Goal: Information Seeking & Learning: Learn about a topic

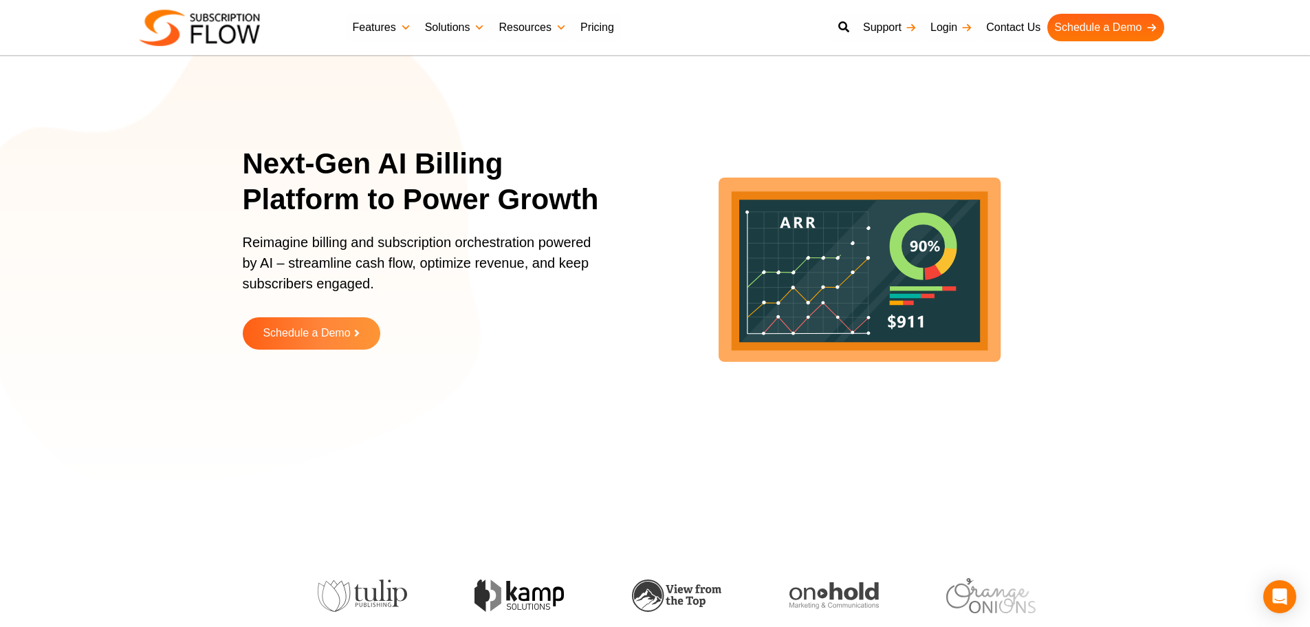
click at [228, 161] on section "Next-Gen AI Billing Platform to Power Growth Reimagine billing and subscription…" at bounding box center [655, 257] width 1310 height 447
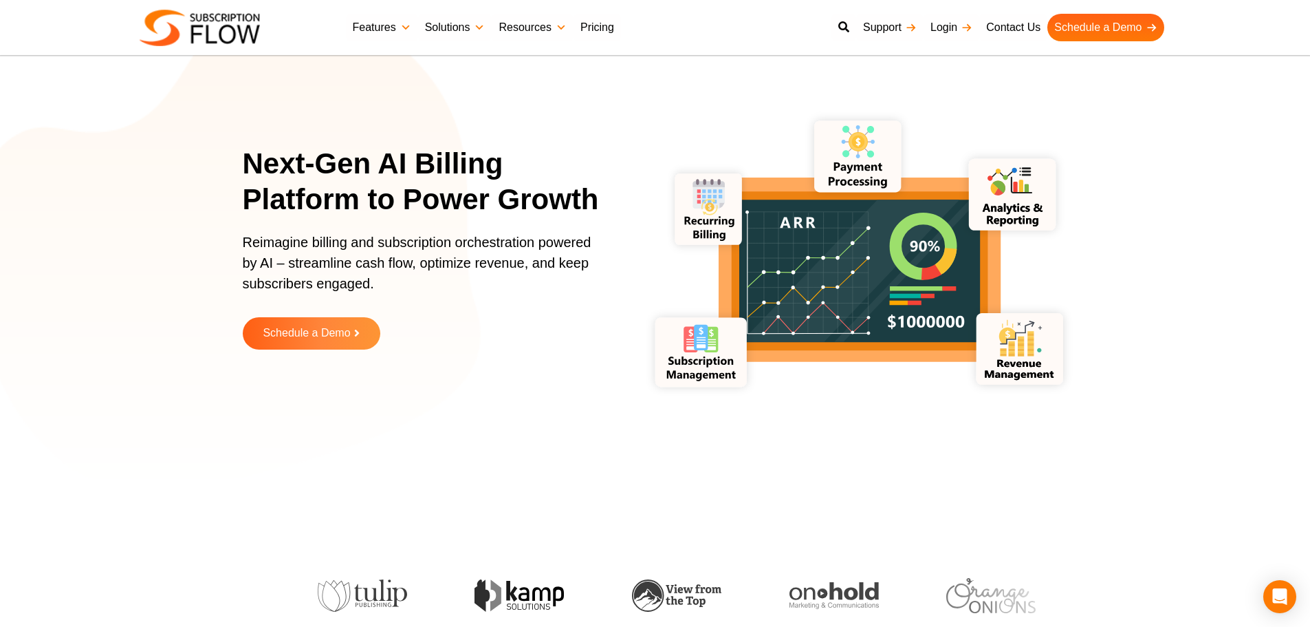
click at [29, 385] on section "Next-Gen AI Billing Platform to Power Growth Reimagine billing and subscription…" at bounding box center [655, 257] width 1310 height 447
drag, startPoint x: 220, startPoint y: 313, endPoint x: 557, endPoint y: 6, distance: 455.8
click at [222, 310] on section "Next-Gen AI Billing Platform to Power Growth Reimagine billing and subscription…" at bounding box center [655, 257] width 1310 height 447
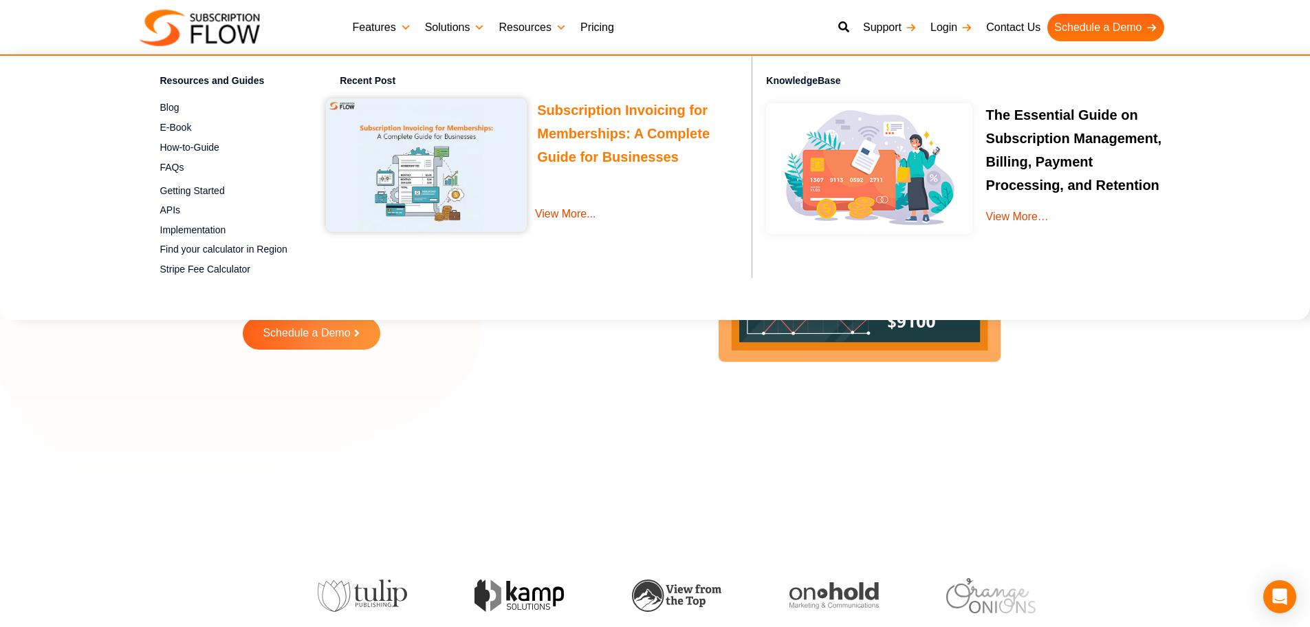
click at [623, 134] on link "Subscription Invoicing for Memberships: A Complete Guide for Businesses" at bounding box center [623, 135] width 173 height 66
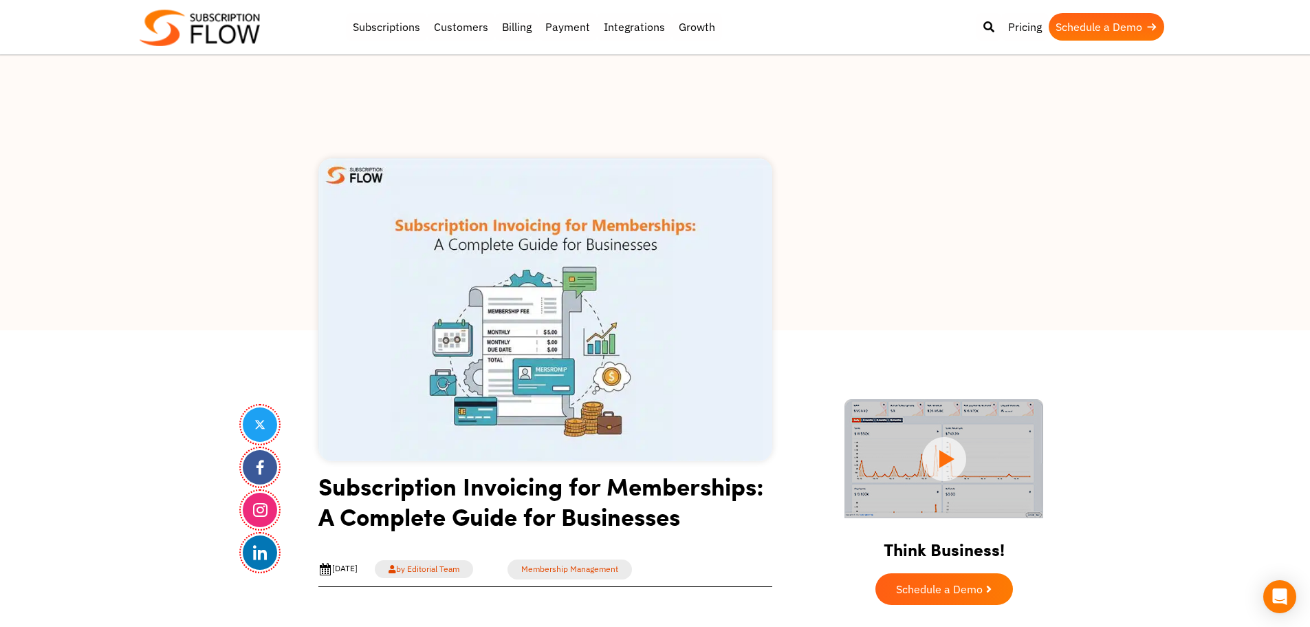
drag, startPoint x: 248, startPoint y: 23, endPoint x: 266, endPoint y: 14, distance: 20.3
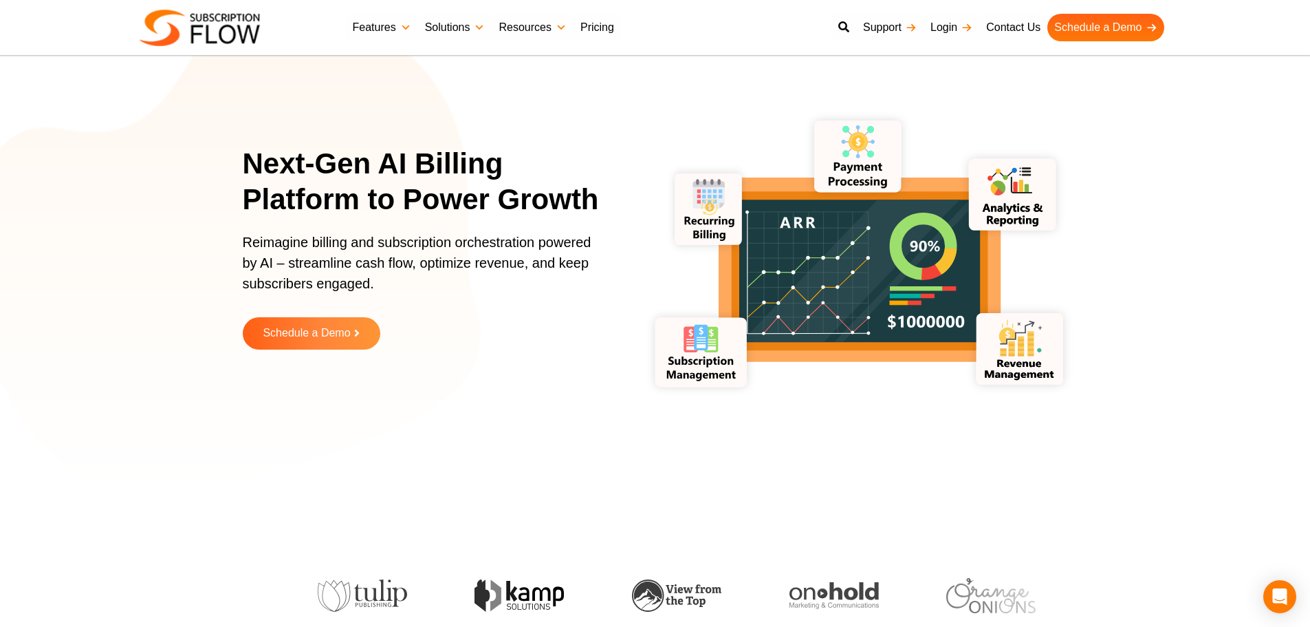
click at [280, 421] on div "Next-Gen AI Billing Platform to Power Growth Reimagine billing and subscription…" at bounding box center [656, 257] width 826 height 447
drag, startPoint x: 212, startPoint y: 508, endPoint x: 264, endPoint y: 26, distance: 485.1
click at [212, 498] on div "Next-Gen AI Billing Platform to Power Growth Reimagine billing and subscription…" at bounding box center [655, 258] width 1310 height 516
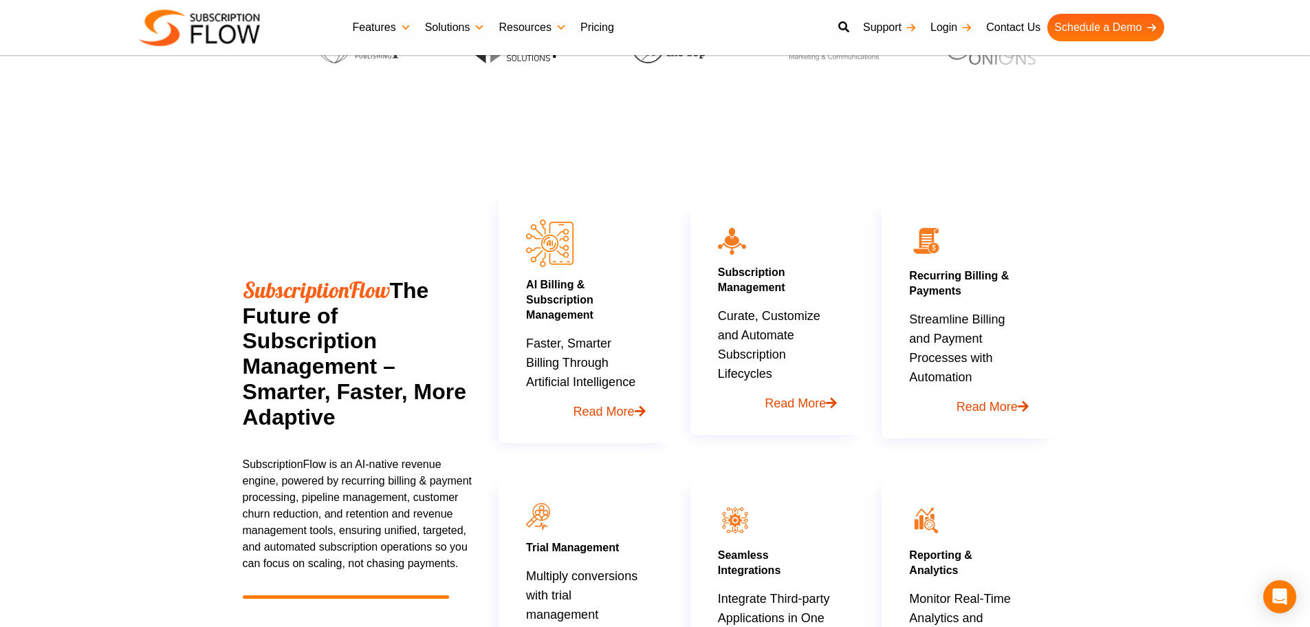
scroll to position [1097, 0]
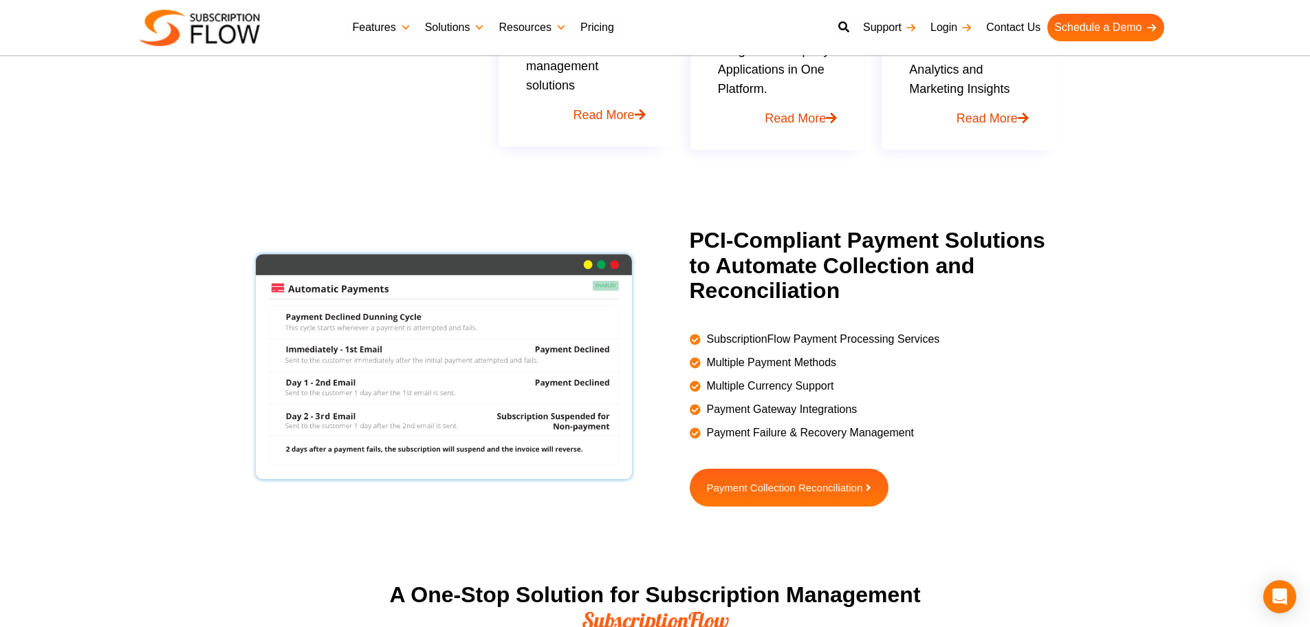
drag, startPoint x: 83, startPoint y: 355, endPoint x: 90, endPoint y: 353, distance: 7.8
click at [83, 355] on section "PCI-Compliant Payment Solutions to Automate Collection and Reconciliation Subsc…" at bounding box center [655, 401] width 1310 height 347
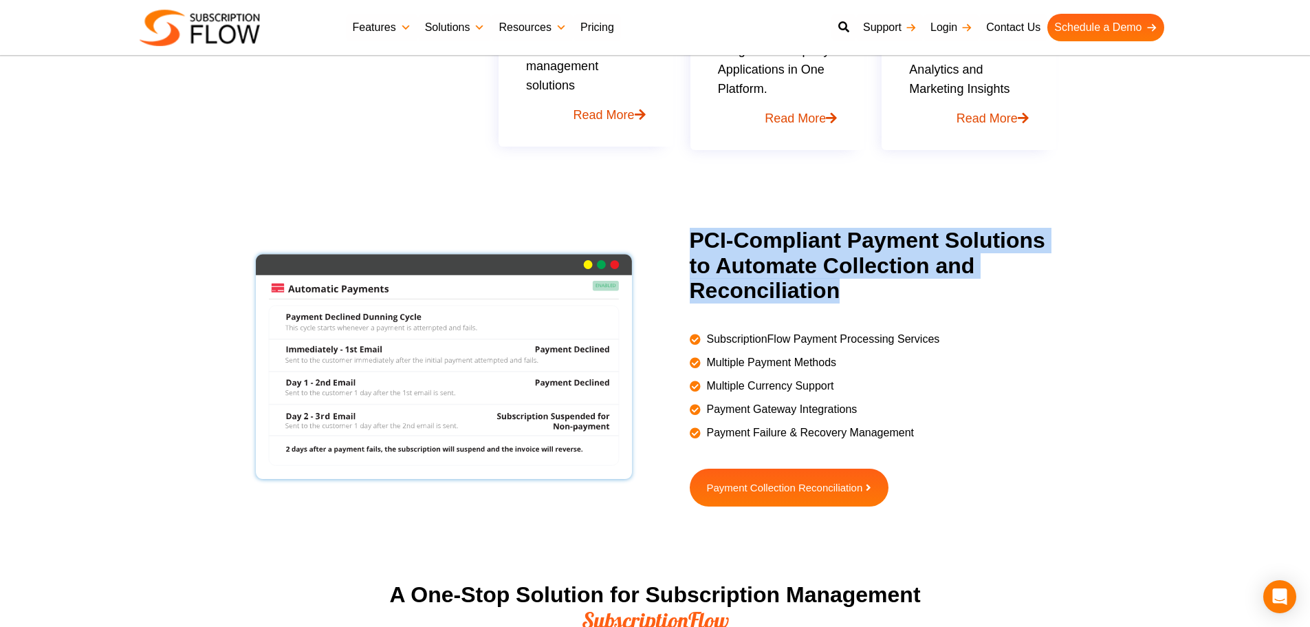
drag, startPoint x: 682, startPoint y: 239, endPoint x: 867, endPoint y: 296, distance: 193.2
click at [867, 296] on div "PCI-Compliant Payment Solutions to Automate Collection and Reconciliation Subsc…" at bounding box center [871, 367] width 396 height 279
click at [759, 287] on h2 "PCI-Compliant Payment Solutions to Automate Collection and Reconciliation" at bounding box center [879, 266] width 378 height 76
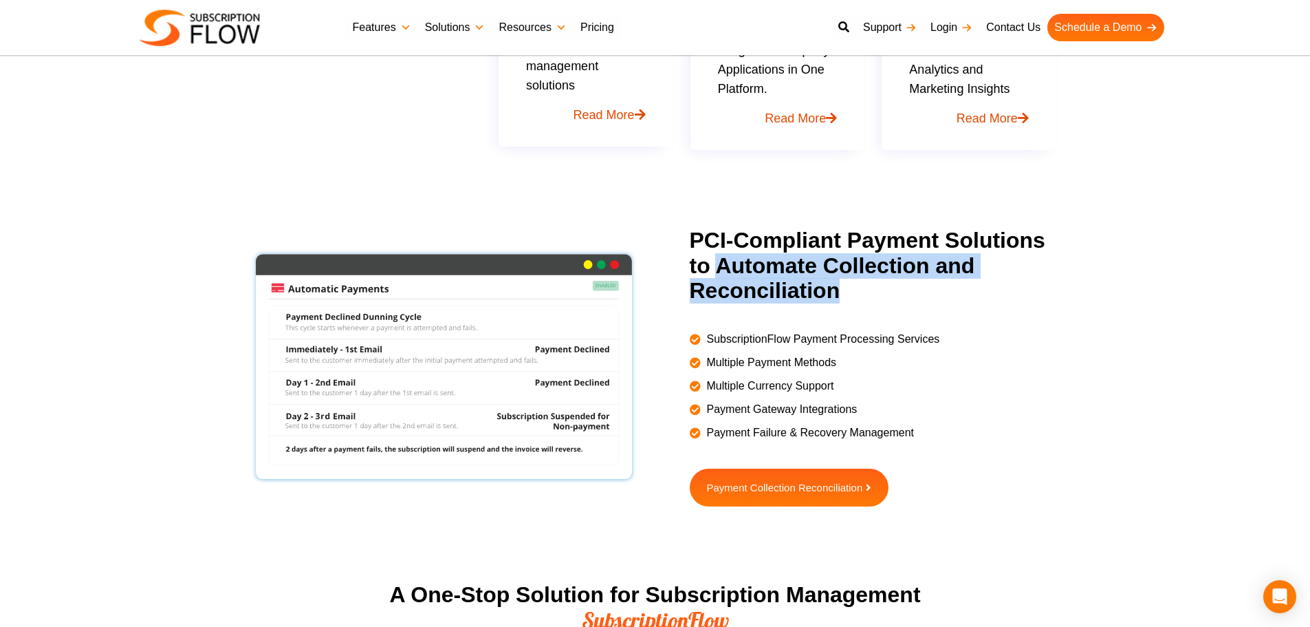
drag, startPoint x: 830, startPoint y: 277, endPoint x: 875, endPoint y: 301, distance: 51.1
click at [875, 301] on h2 "PCI-Compliant Payment Solutions to Automate Collection and Reconciliation" at bounding box center [879, 266] width 378 height 76
click at [733, 289] on h2 "PCI-Compliant Payment Solutions to Automate Collection and Reconciliation" at bounding box center [879, 266] width 378 height 76
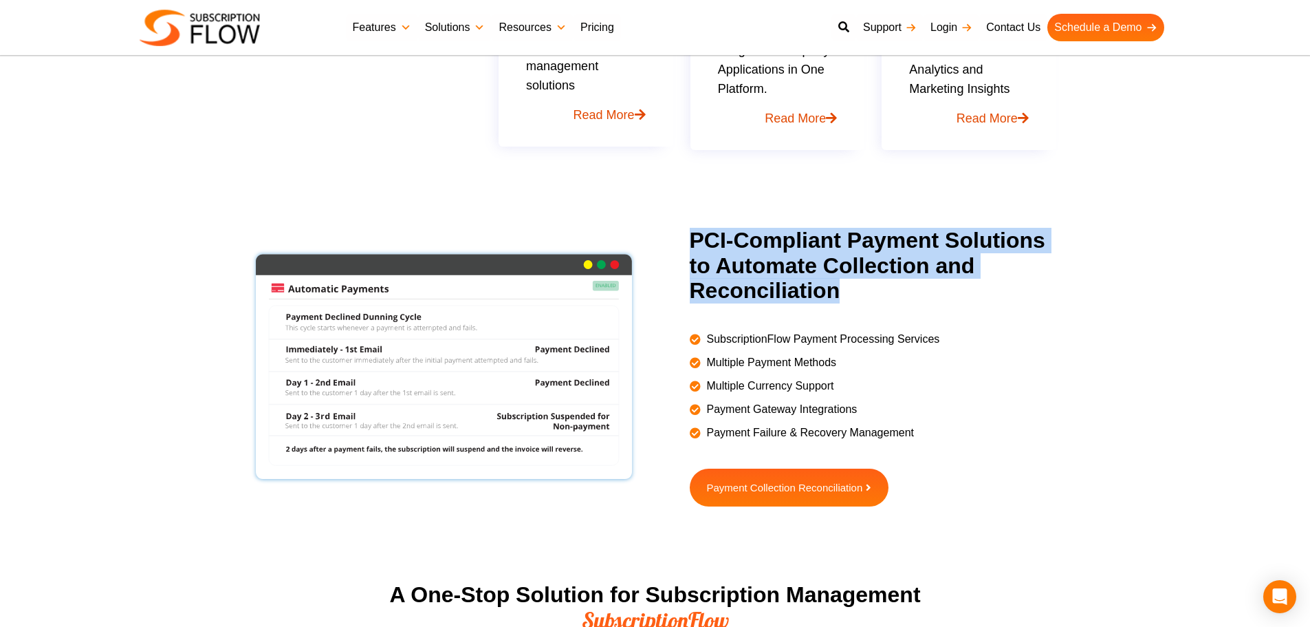
click at [733, 289] on h2 "PCI-Compliant Payment Solutions to Automate Collection and Reconciliation" at bounding box center [879, 266] width 378 height 76
click at [707, 292] on h2 "PCI-Compliant Payment Solutions to Automate Collection and Reconciliation" at bounding box center [879, 266] width 378 height 76
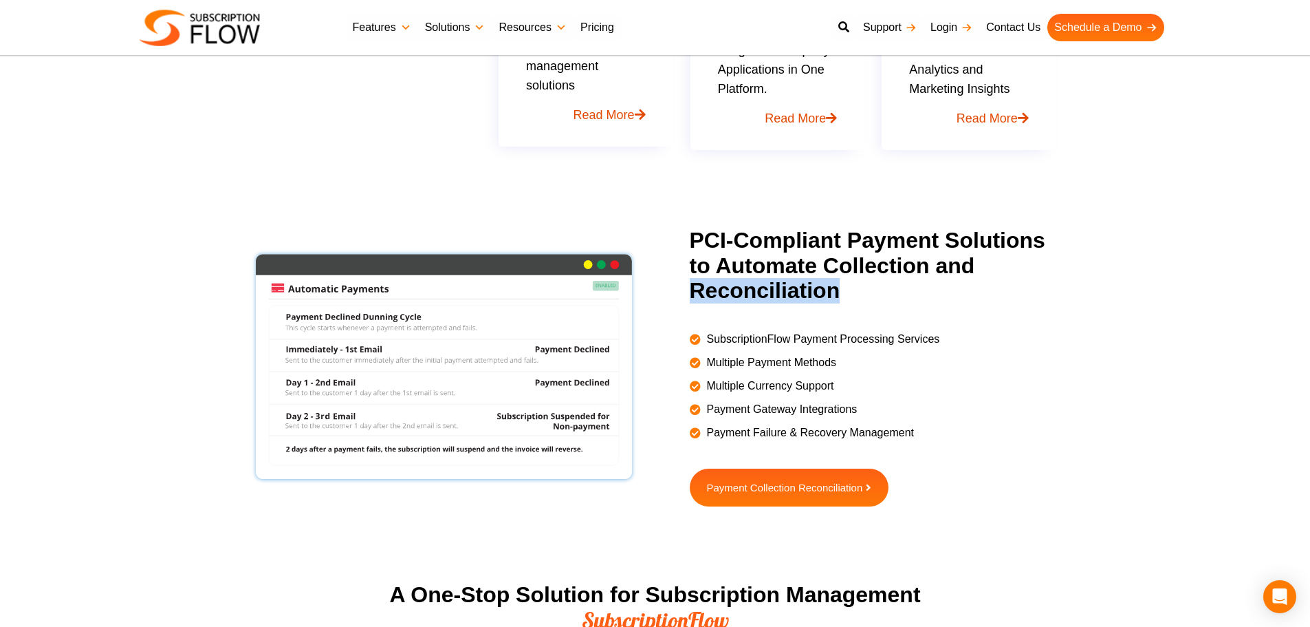
click at [707, 292] on h2 "PCI-Compliant Payment Solutions to Automate Collection and Reconciliation" at bounding box center [879, 266] width 378 height 76
click at [693, 237] on h2 "PCI-Compliant Payment Solutions to Automate Collection and Reconciliation" at bounding box center [879, 266] width 378 height 76
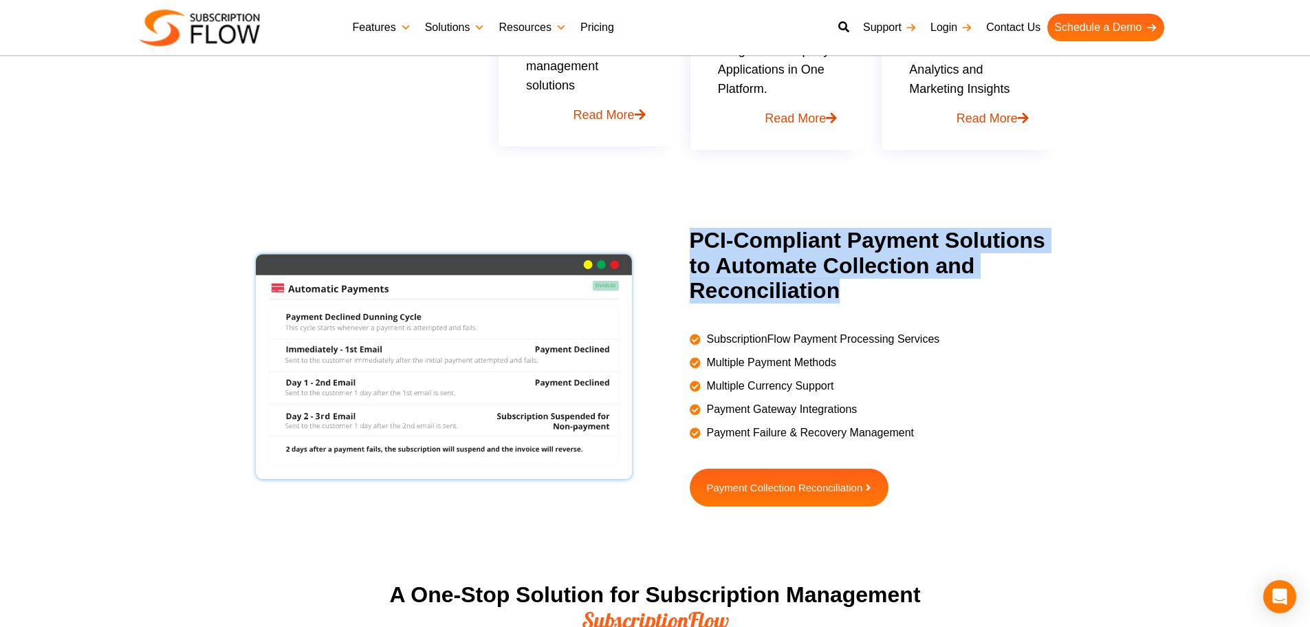
drag, startPoint x: 693, startPoint y: 237, endPoint x: 921, endPoint y: 314, distance: 241.0
click at [921, 314] on div "PCI-Compliant Payment Solutions to Automate Collection and Reconciliation" at bounding box center [879, 272] width 378 height 89
click at [773, 278] on h2 "PCI-Compliant Payment Solutions to Automate Collection and Reconciliation" at bounding box center [879, 266] width 378 height 76
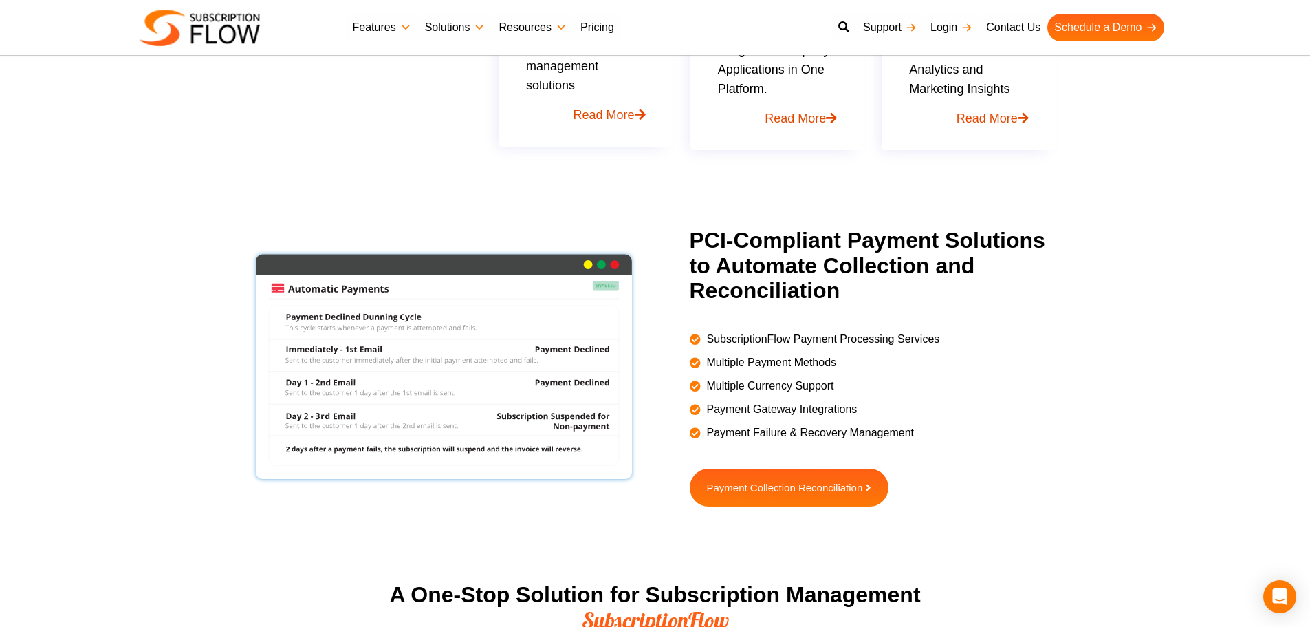
drag, startPoint x: 678, startPoint y: 220, endPoint x: 964, endPoint y: 436, distance: 358.5
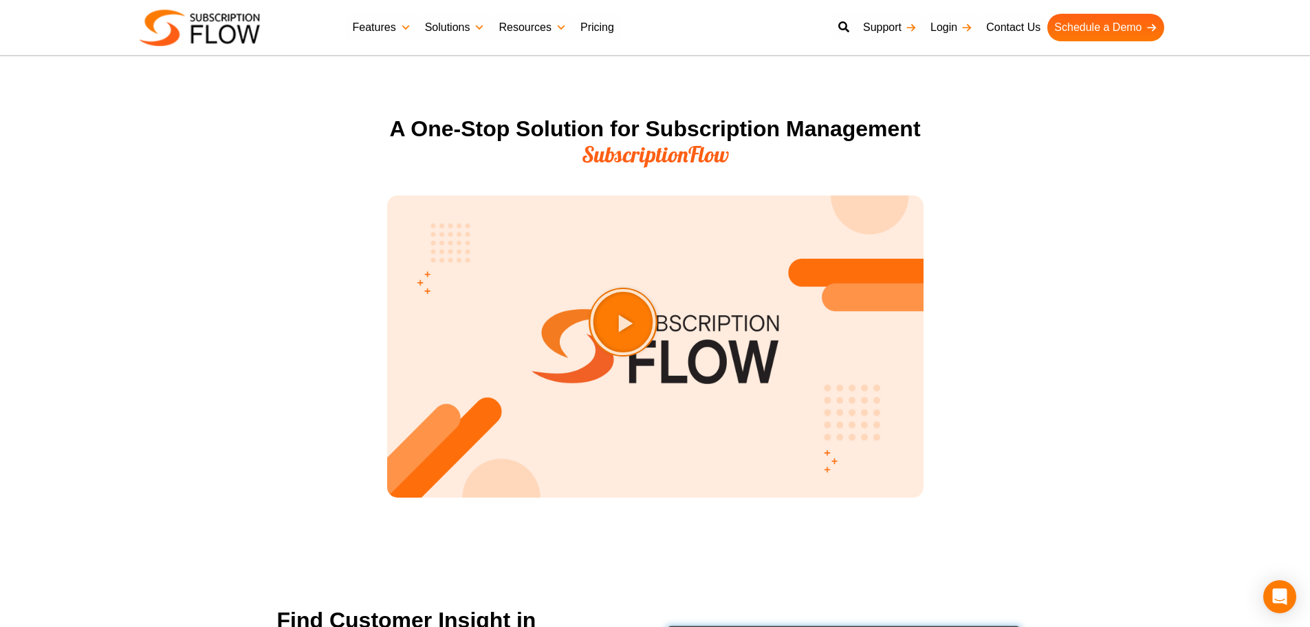
scroll to position [1372, 0]
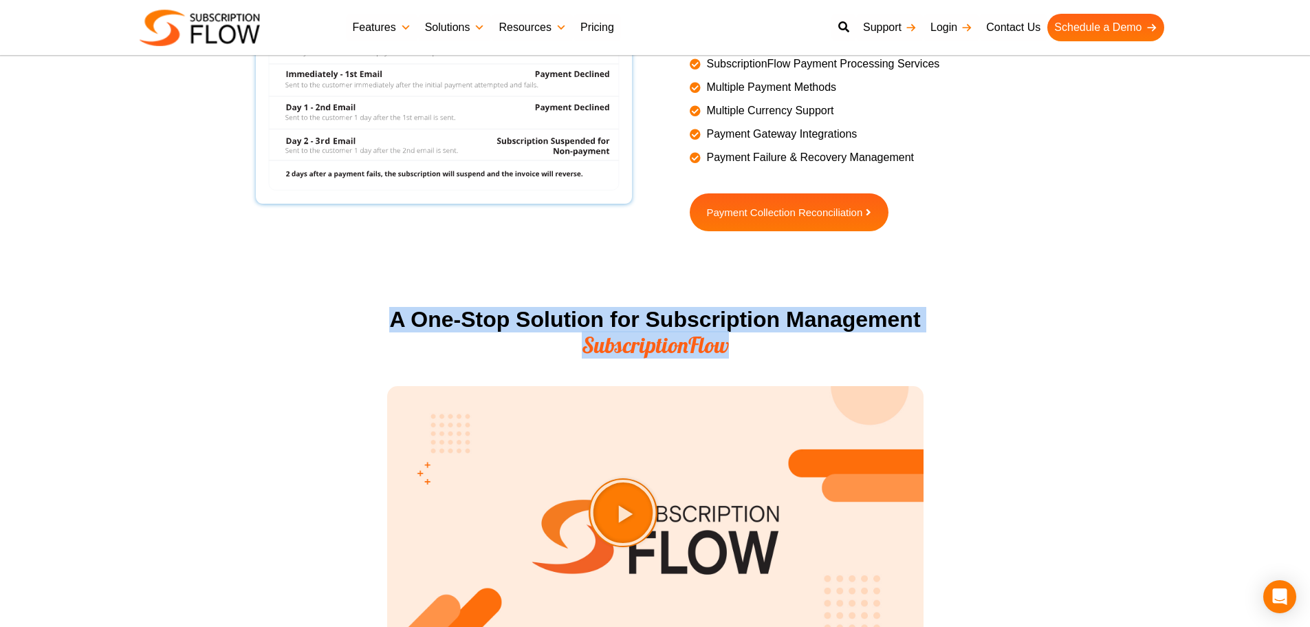
drag, startPoint x: 381, startPoint y: 320, endPoint x: 729, endPoint y: 367, distance: 351.2
click at [729, 367] on div "A One-Stop Solution for Subscription Management SubscriptionFlow Play Video abo…" at bounding box center [655, 514] width 550 height 429
click at [679, 342] on span "SubscriptionFlow" at bounding box center [655, 345] width 147 height 28
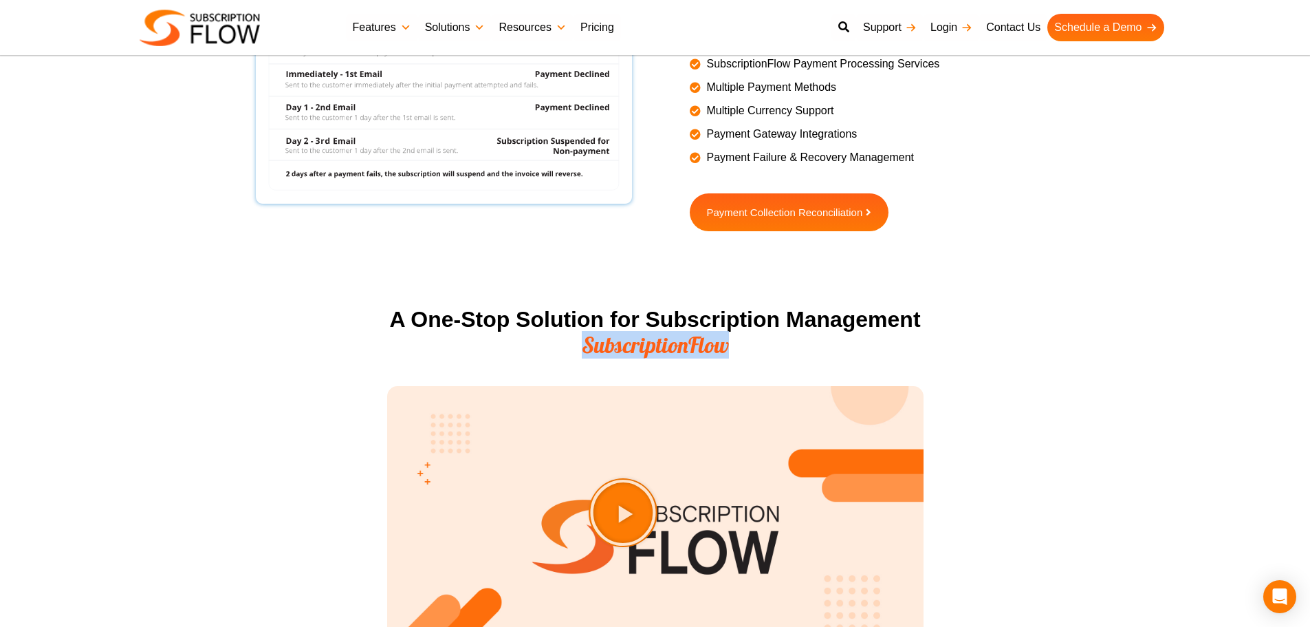
click at [679, 342] on span "SubscriptionFlow" at bounding box center [655, 345] width 147 height 28
click at [675, 327] on h2 "A One-Stop Solution for Subscription Management SubscriptionFlow" at bounding box center [655, 333] width 537 height 52
drag, startPoint x: 649, startPoint y: 319, endPoint x: 733, endPoint y: 341, distance: 86.8
click at [733, 341] on h2 "A One-Stop Solution for Subscription Management SubscriptionFlow" at bounding box center [655, 333] width 537 height 52
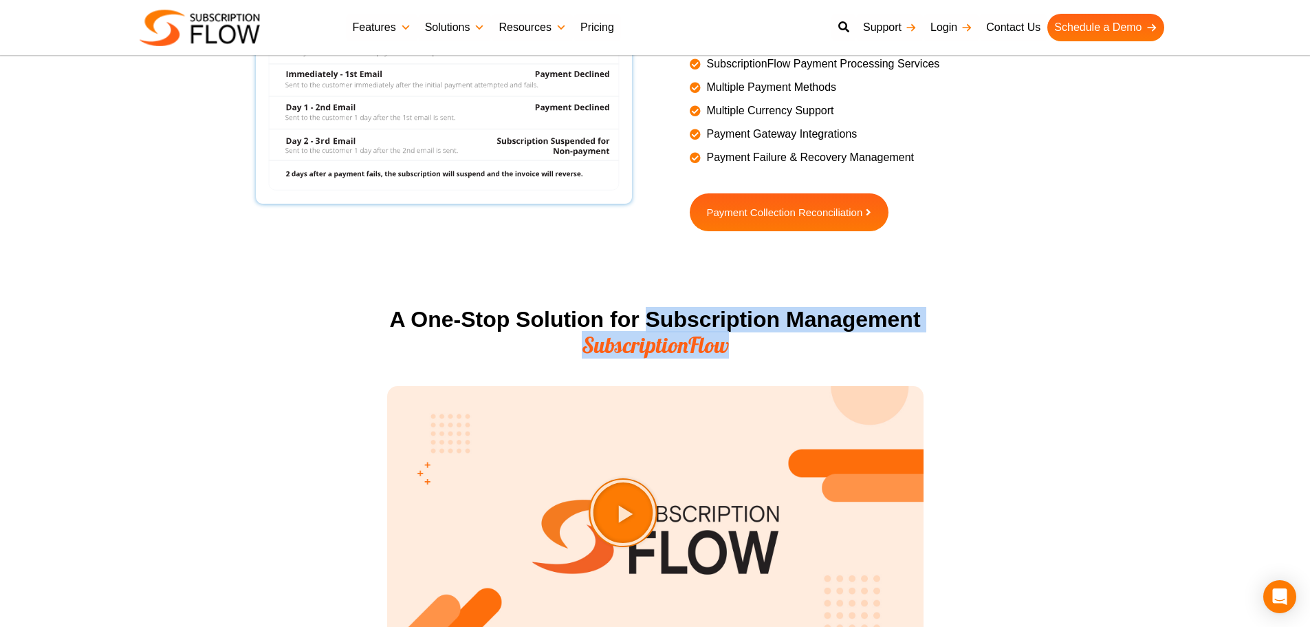
click at [715, 341] on span "SubscriptionFlow" at bounding box center [655, 345] width 147 height 28
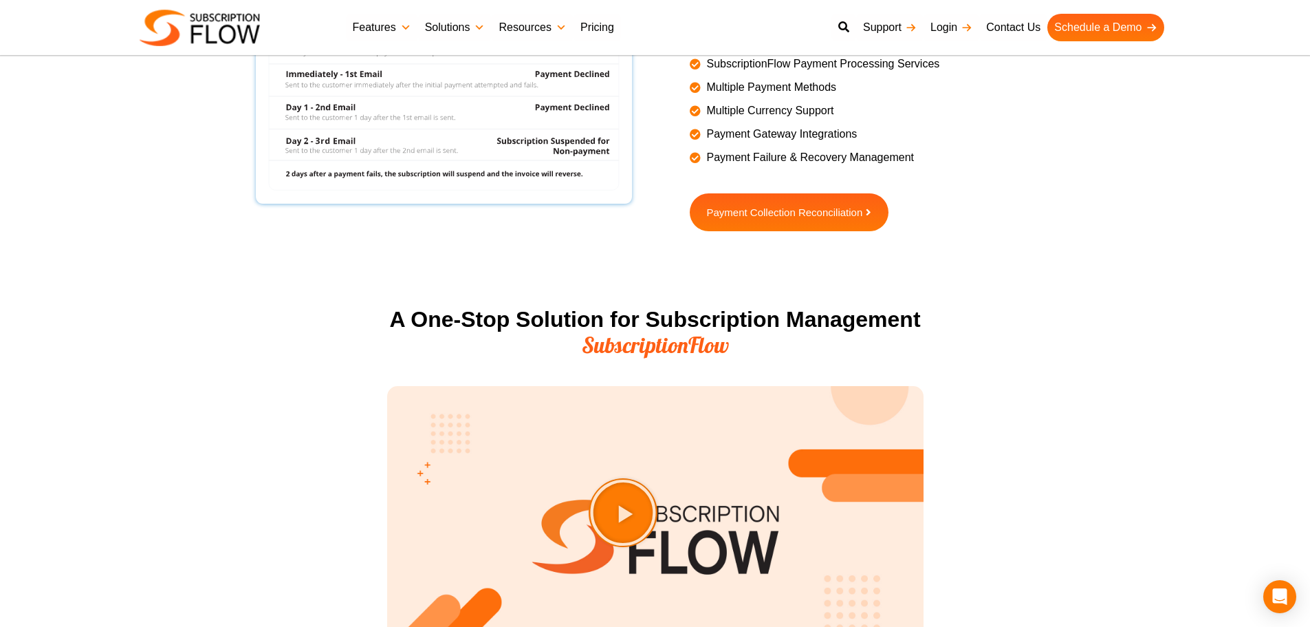
click at [401, 324] on h2 "A One-Stop Solution for Subscription Management SubscriptionFlow" at bounding box center [655, 333] width 537 height 52
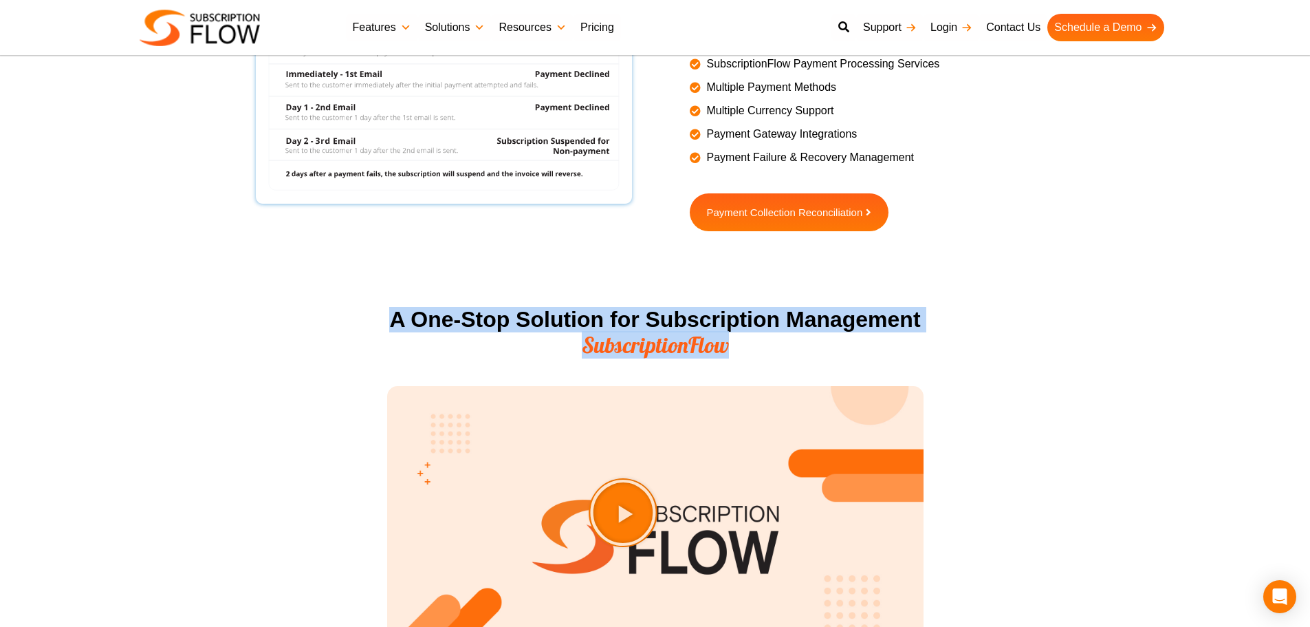
drag, startPoint x: 382, startPoint y: 323, endPoint x: 792, endPoint y: 348, distance: 410.8
click at [792, 348] on div "A One-Stop Solution for Subscription Management SubscriptionFlow Play Video abo…" at bounding box center [655, 514] width 550 height 429
click at [684, 327] on h2 "A One-Stop Solution for Subscription Management SubscriptionFlow" at bounding box center [655, 333] width 537 height 52
drag, startPoint x: 649, startPoint y: 321, endPoint x: 682, endPoint y: 340, distance: 37.9
click at [726, 360] on div "A One-Stop Solution for Subscription Management SubscriptionFlow" at bounding box center [655, 346] width 537 height 79
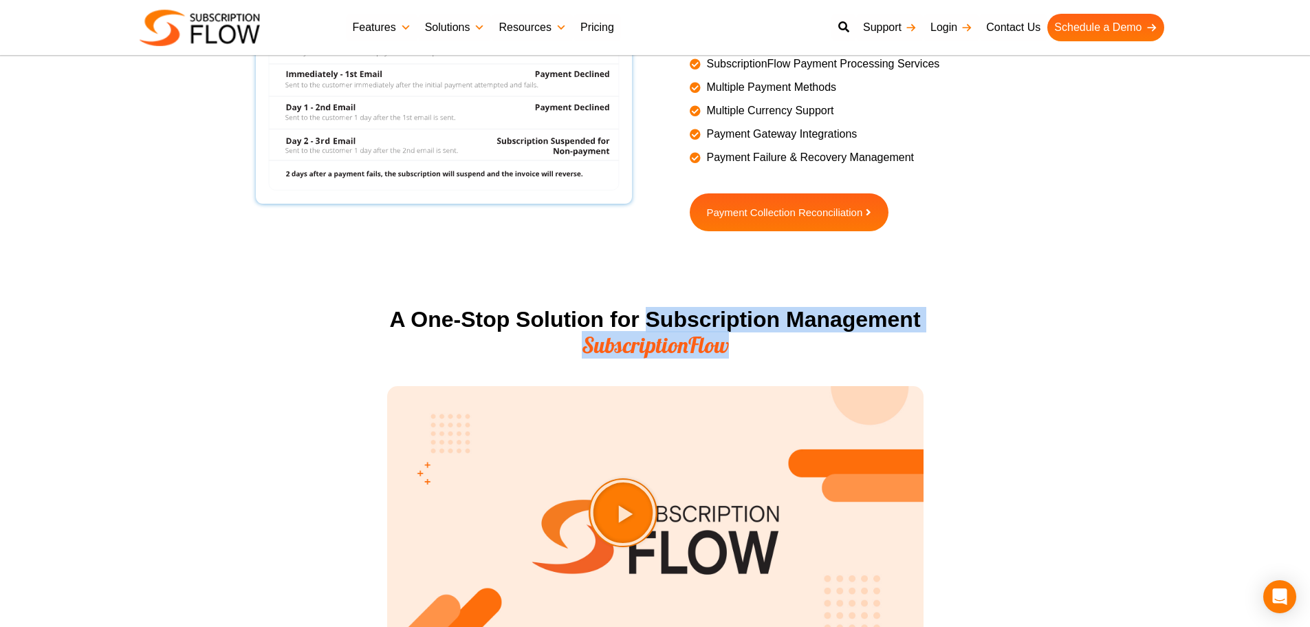
click at [682, 340] on span "SubscriptionFlow" at bounding box center [655, 345] width 147 height 28
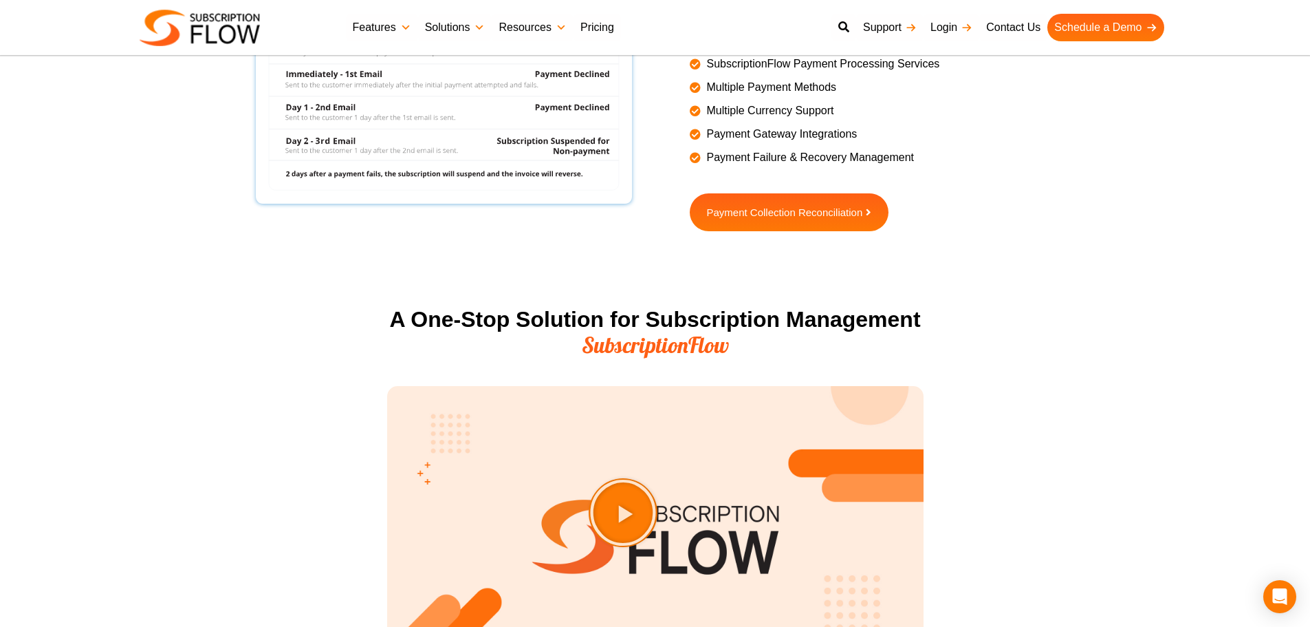
click at [466, 322] on h2 "A One-Stop Solution for Subscription Management SubscriptionFlow" at bounding box center [655, 333] width 537 height 52
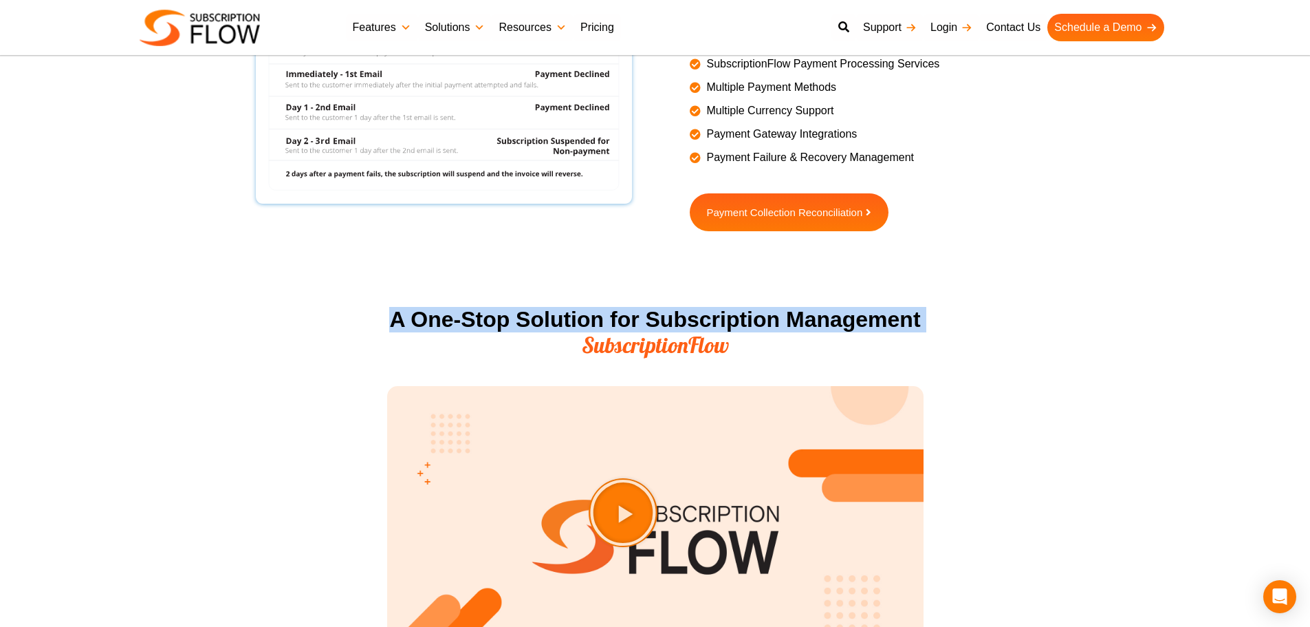
click at [393, 330] on h2 "A One-Stop Solution for Subscription Management SubscriptionFlow" at bounding box center [655, 333] width 537 height 52
drag, startPoint x: 383, startPoint y: 325, endPoint x: 773, endPoint y: 380, distance: 393.8
click at [773, 380] on div "A One-Stop Solution for Subscription Management SubscriptionFlow Play Video abo…" at bounding box center [655, 514] width 550 height 429
click at [690, 340] on span "SubscriptionFlow" at bounding box center [655, 345] width 147 height 28
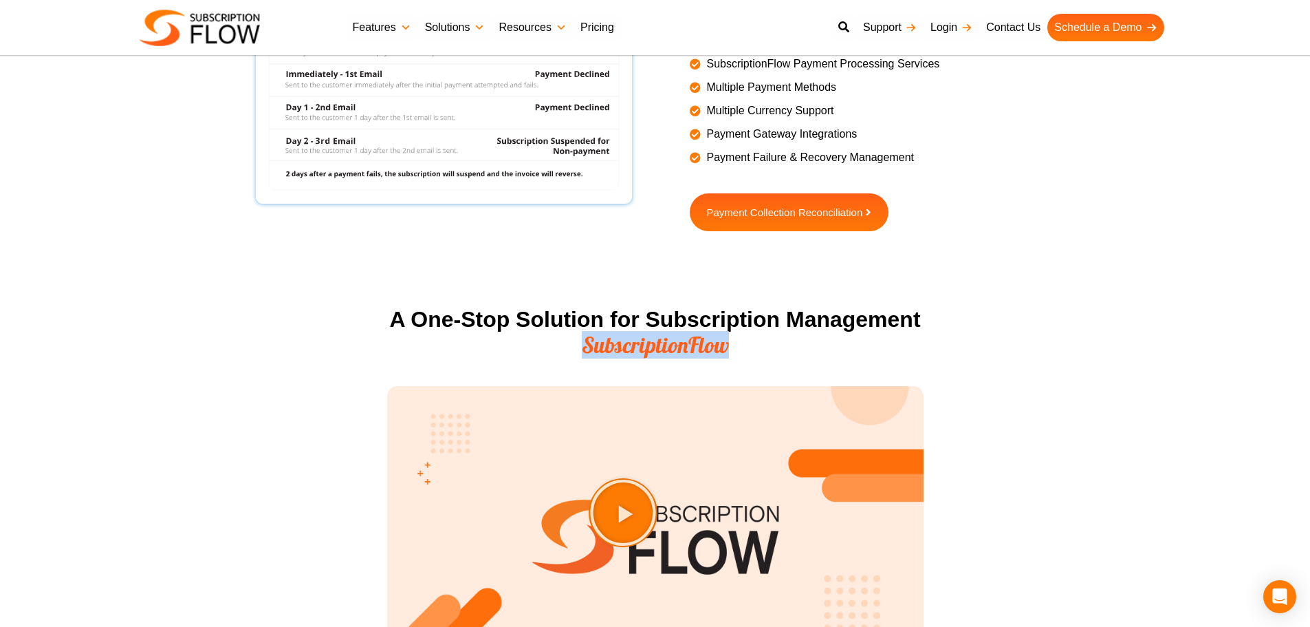
click at [690, 340] on span "SubscriptionFlow" at bounding box center [655, 345] width 147 height 28
click at [682, 324] on h2 "A One-Stop Solution for Subscription Management SubscriptionFlow" at bounding box center [655, 333] width 537 height 52
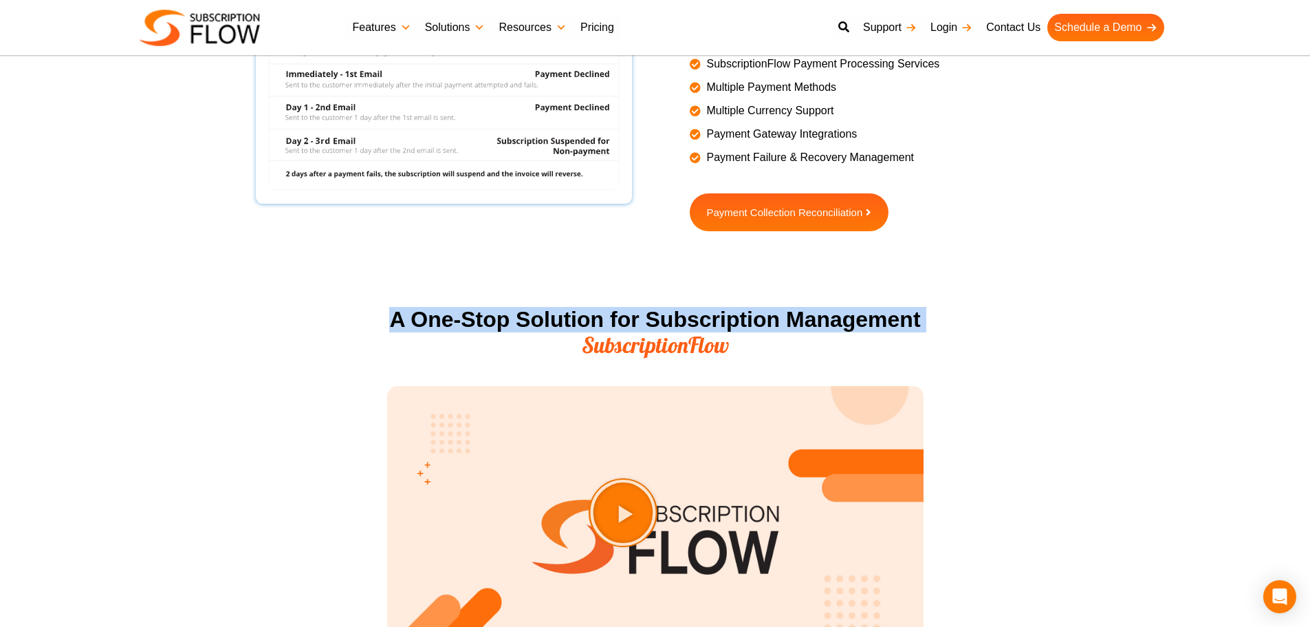
drag, startPoint x: 682, startPoint y: 324, endPoint x: 728, endPoint y: 351, distance: 52.7
click at [687, 324] on h2 "A One-Stop Solution for Subscription Management SubscriptionFlow" at bounding box center [655, 333] width 537 height 52
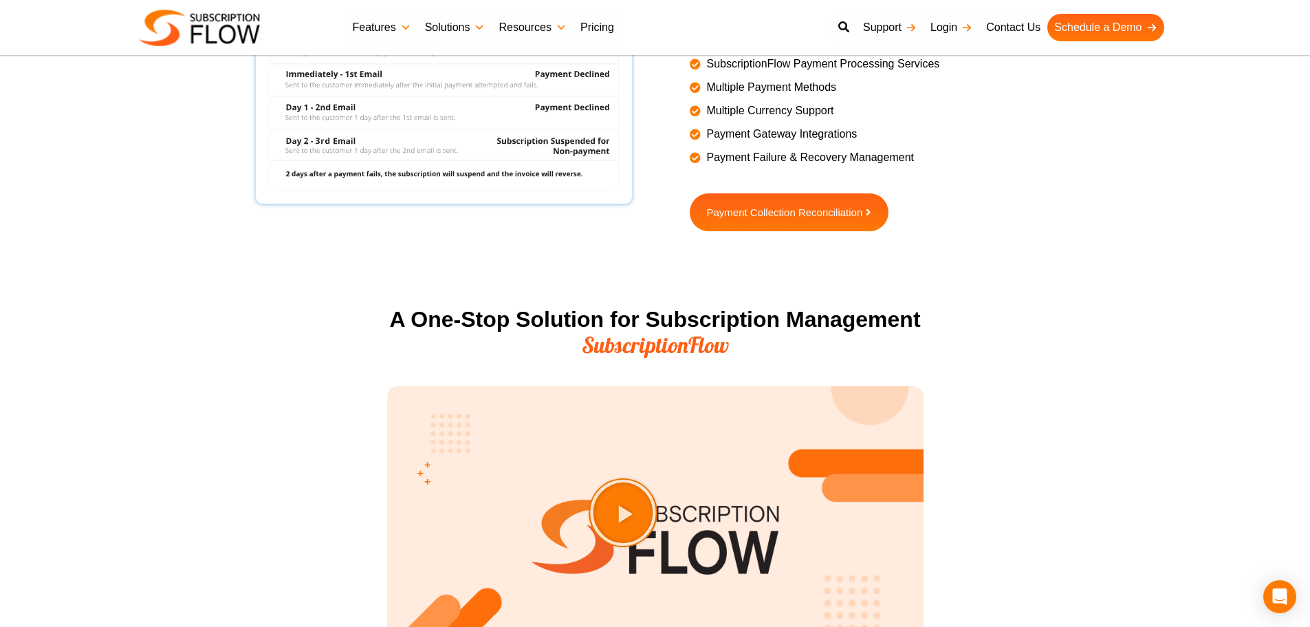
click at [728, 351] on span "SubscriptionFlow" at bounding box center [655, 345] width 147 height 28
click at [689, 341] on span "SubscriptionFlow" at bounding box center [655, 345] width 147 height 28
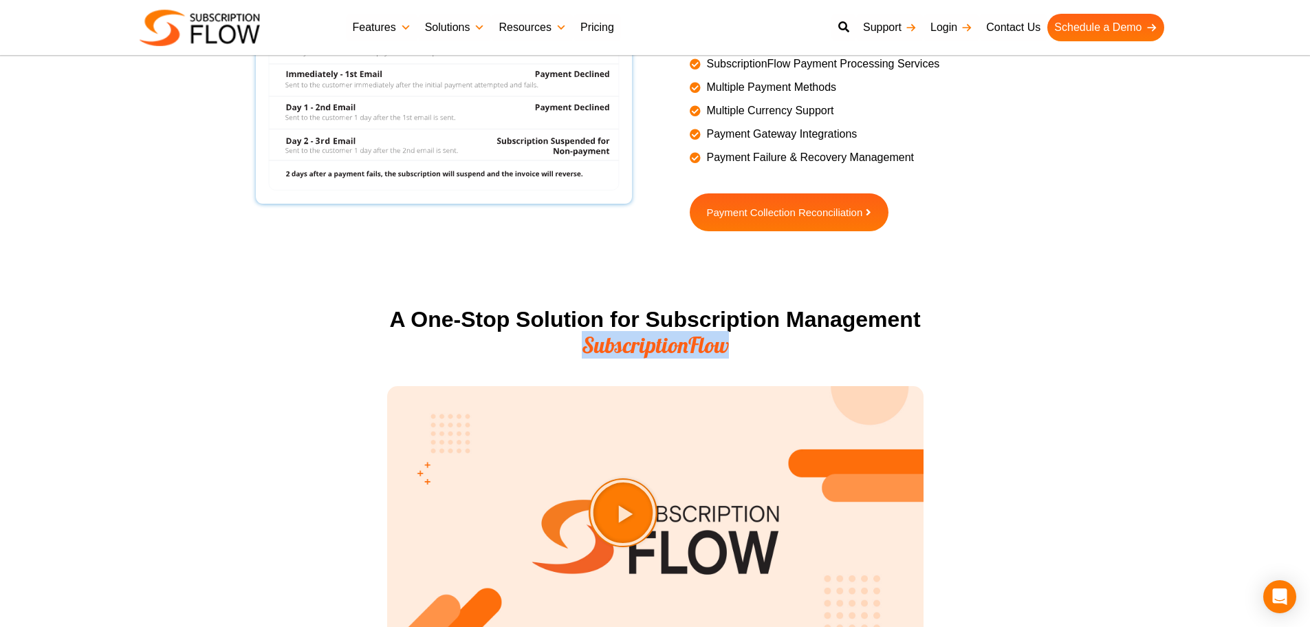
click at [688, 345] on span "SubscriptionFlow" at bounding box center [655, 345] width 147 height 28
click at [680, 326] on h2 "A One-Stop Solution for Subscription Management SubscriptionFlow" at bounding box center [655, 333] width 537 height 52
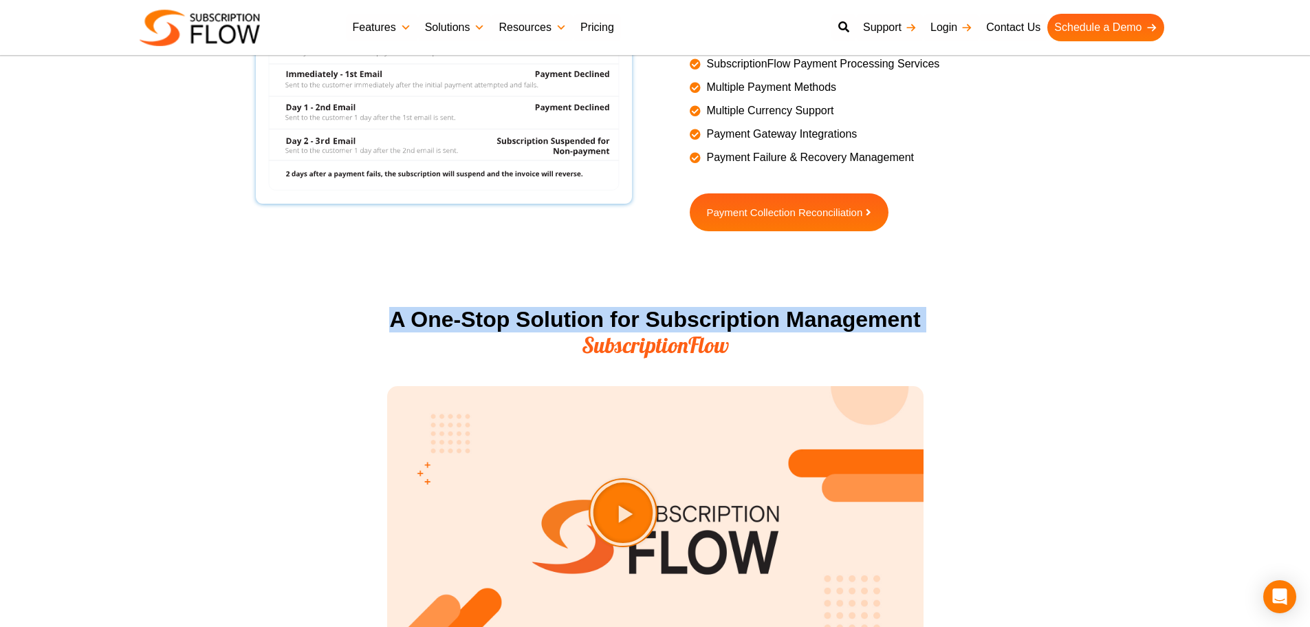
click at [680, 326] on h2 "A One-Stop Solution for Subscription Management SubscriptionFlow" at bounding box center [655, 333] width 537 height 52
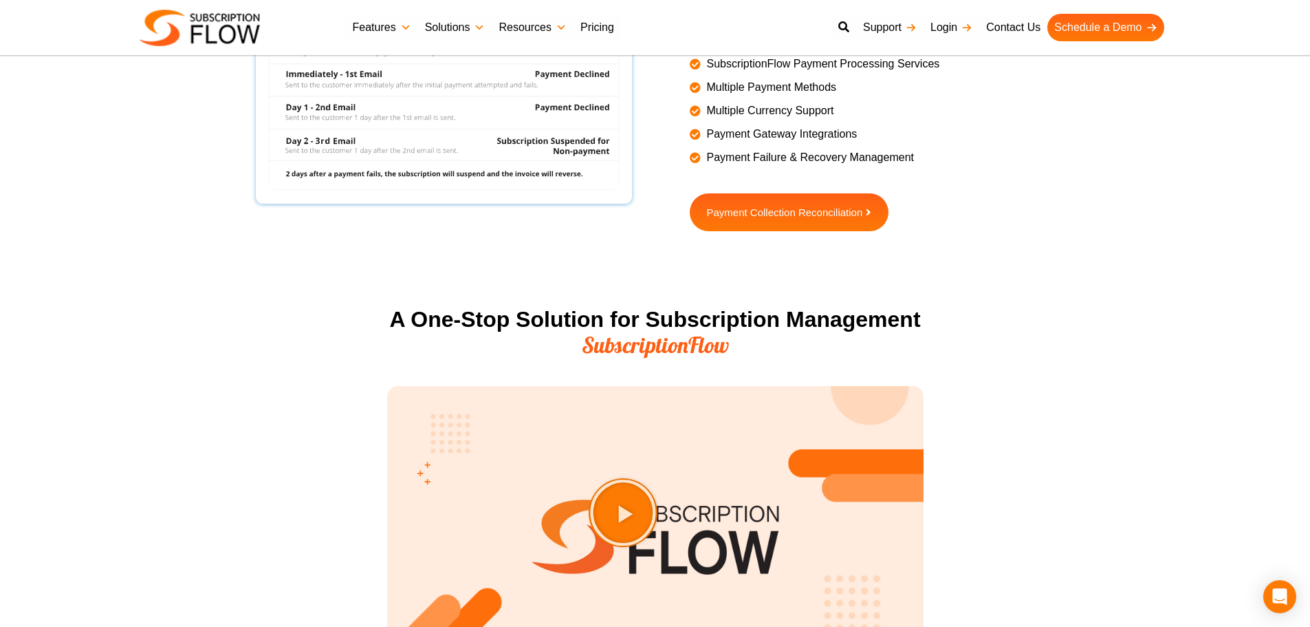
click at [749, 342] on h2 "A One-Stop Solution for Subscription Management SubscriptionFlow" at bounding box center [655, 333] width 537 height 52
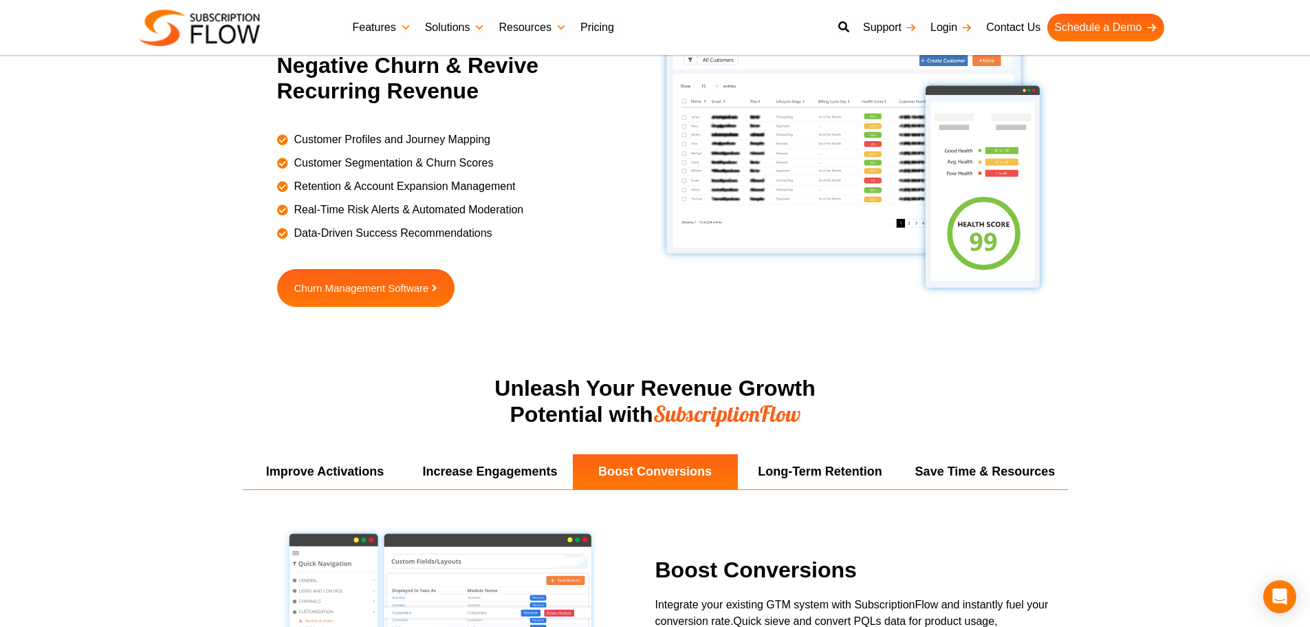
scroll to position [2266, 0]
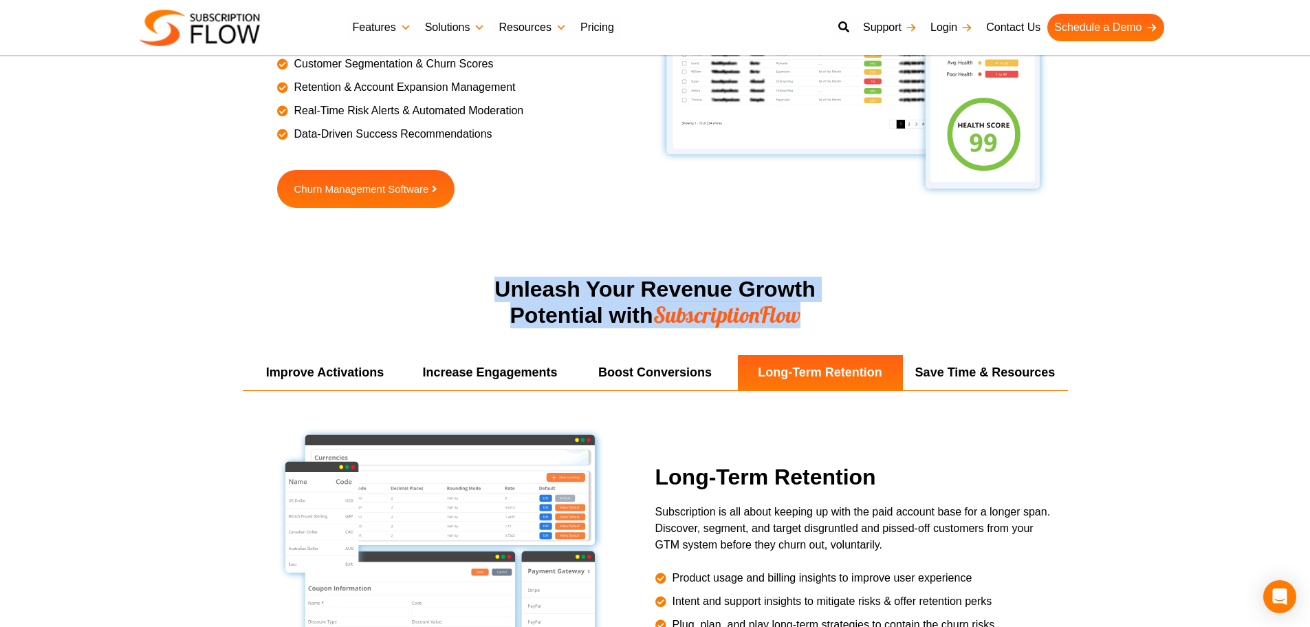
drag, startPoint x: 499, startPoint y: 277, endPoint x: 822, endPoint y: 314, distance: 325.5
click at [822, 314] on h2 "Unleash Your Revenue Growth Potential with SubscriptionFlow" at bounding box center [655, 303] width 550 height 52
click at [709, 330] on div "Unleash Your Revenue Growth Potential with SubscriptionFlow" at bounding box center [655, 316] width 550 height 79
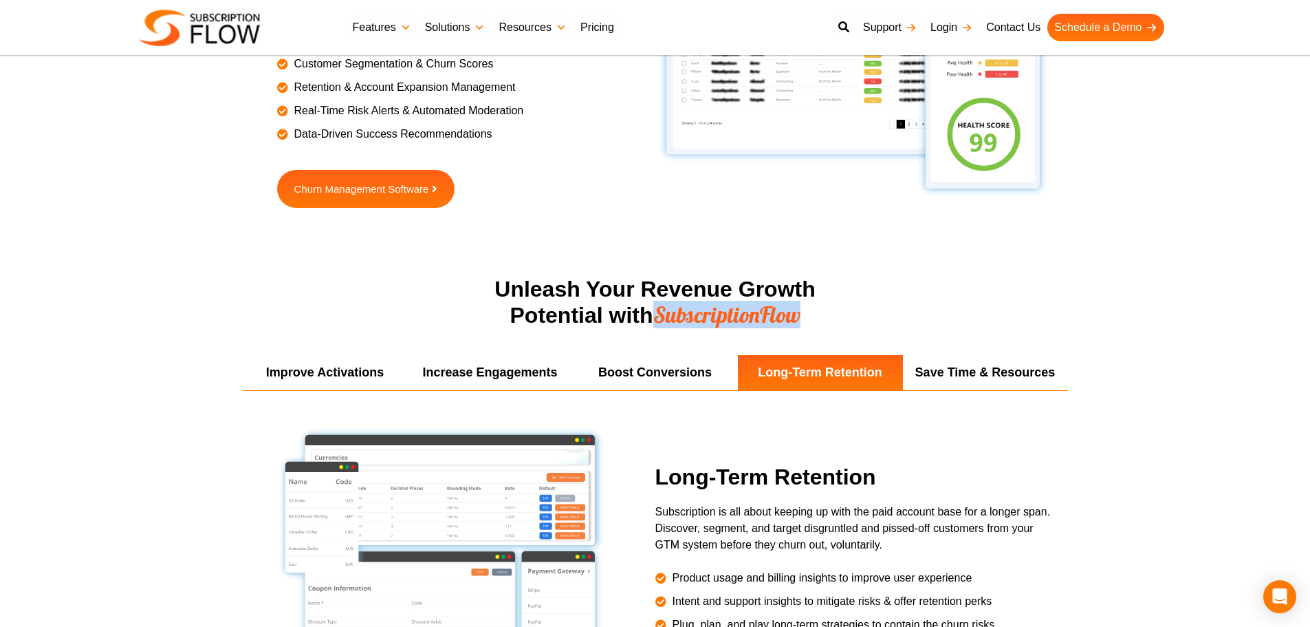
click at [709, 330] on div "Unleash Your Revenue Growth Potential with SubscriptionFlow" at bounding box center [655, 316] width 550 height 79
click at [516, 290] on h2 "Unleash Your Revenue Growth Potential with SubscriptionFlow" at bounding box center [655, 303] width 550 height 52
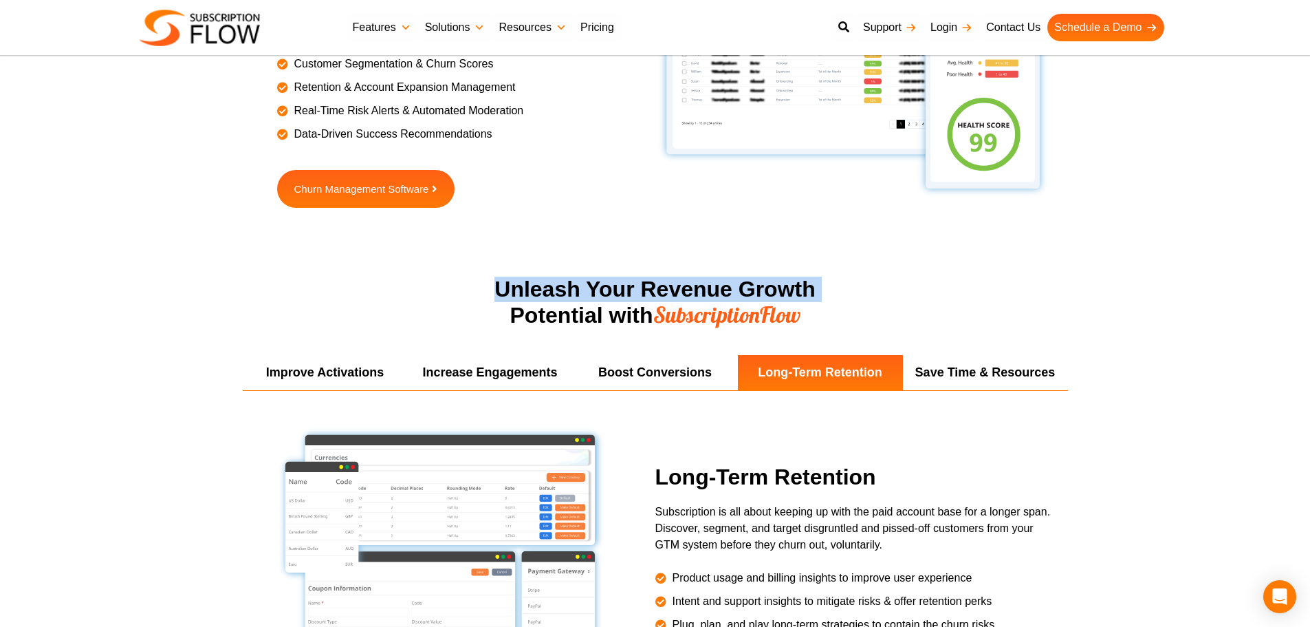
drag, startPoint x: 516, startPoint y: 290, endPoint x: 708, endPoint y: 310, distance: 192.9
click at [539, 293] on h2 "Unleash Your Revenue Growth Potential with SubscriptionFlow" at bounding box center [655, 303] width 550 height 52
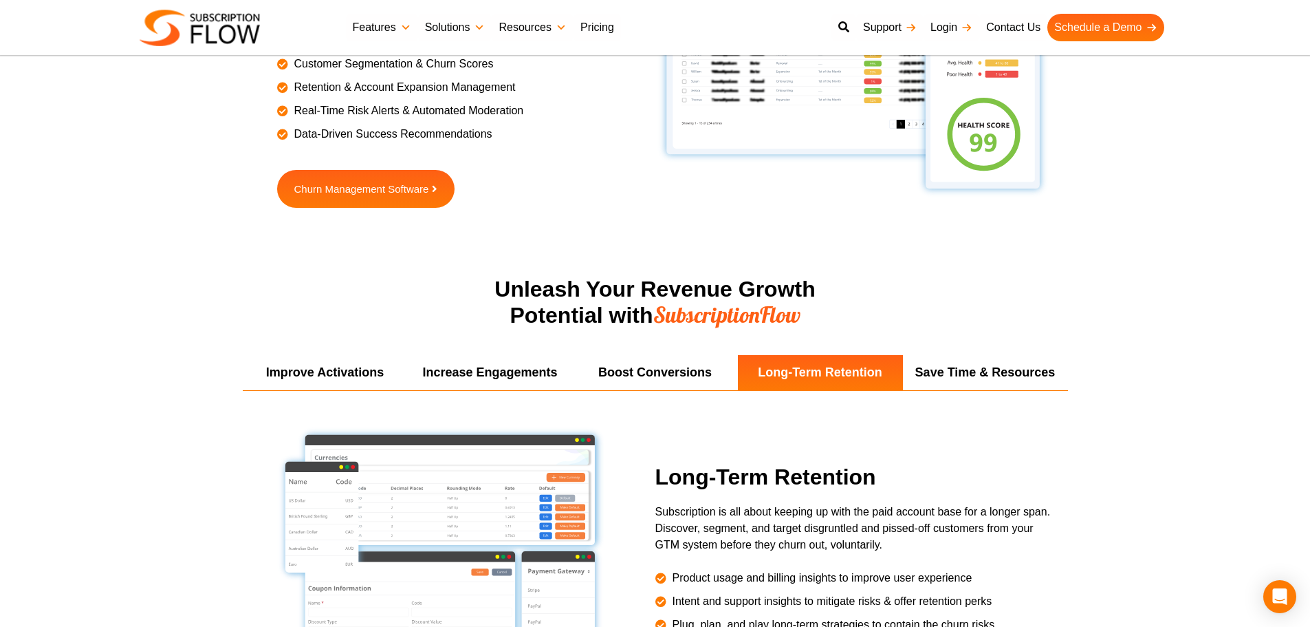
click at [708, 310] on span "SubscriptionFlow" at bounding box center [727, 315] width 147 height 28
click at [528, 306] on h2 "Unleash Your Revenue Growth Potential with SubscriptionFlow" at bounding box center [655, 303] width 550 height 52
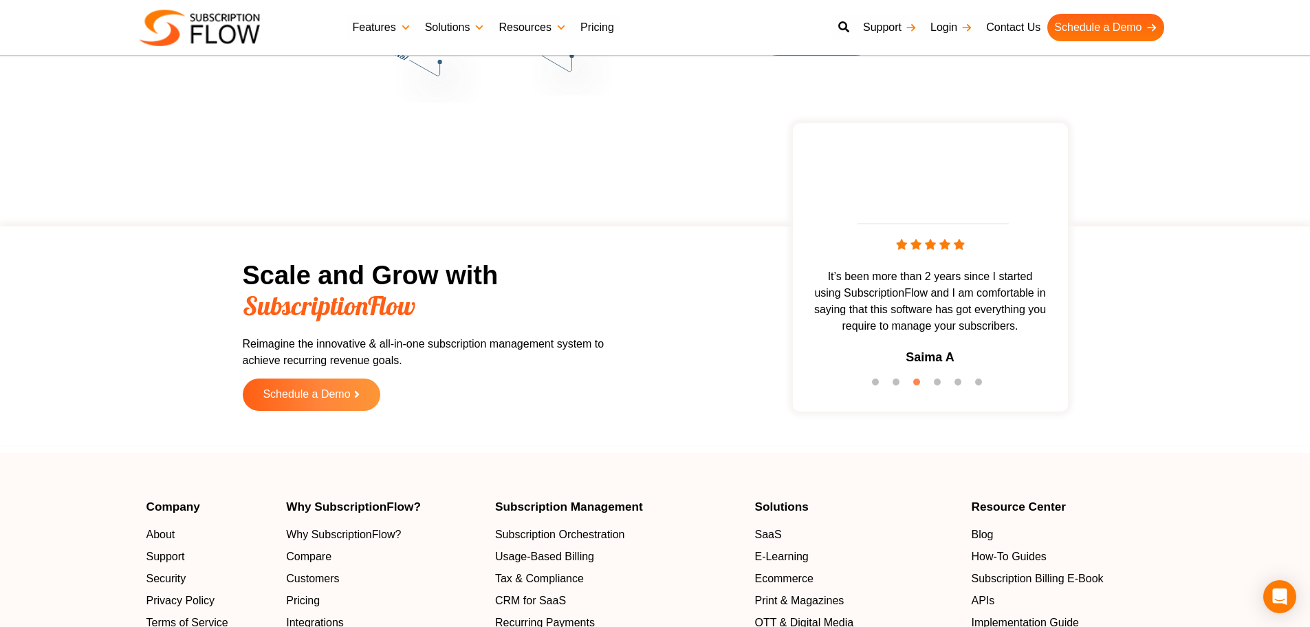
scroll to position [4123, 0]
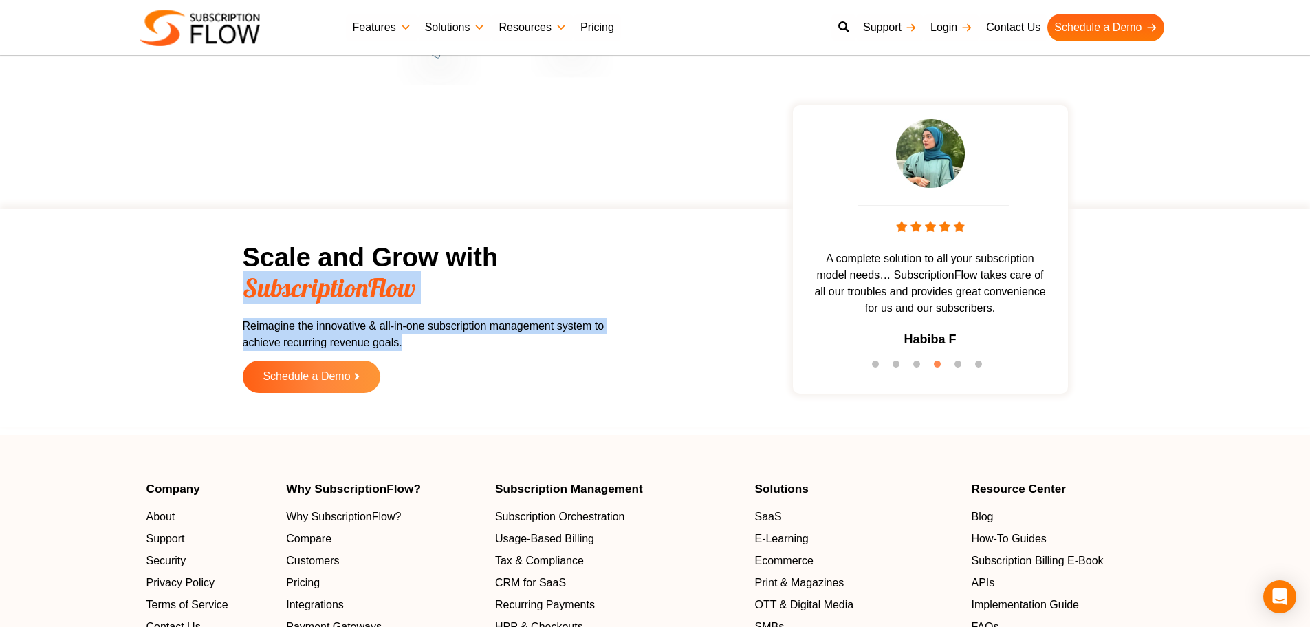
drag, startPoint x: 246, startPoint y: 290, endPoint x: 473, endPoint y: 345, distance: 232.9
click at [473, 345] on div "Scale and Grow with SubscriptionFlow Reimagine the innovative & all-in-one subs…" at bounding box center [449, 317] width 413 height 205
click at [321, 295] on span "SubscriptionFlow" at bounding box center [329, 287] width 173 height 33
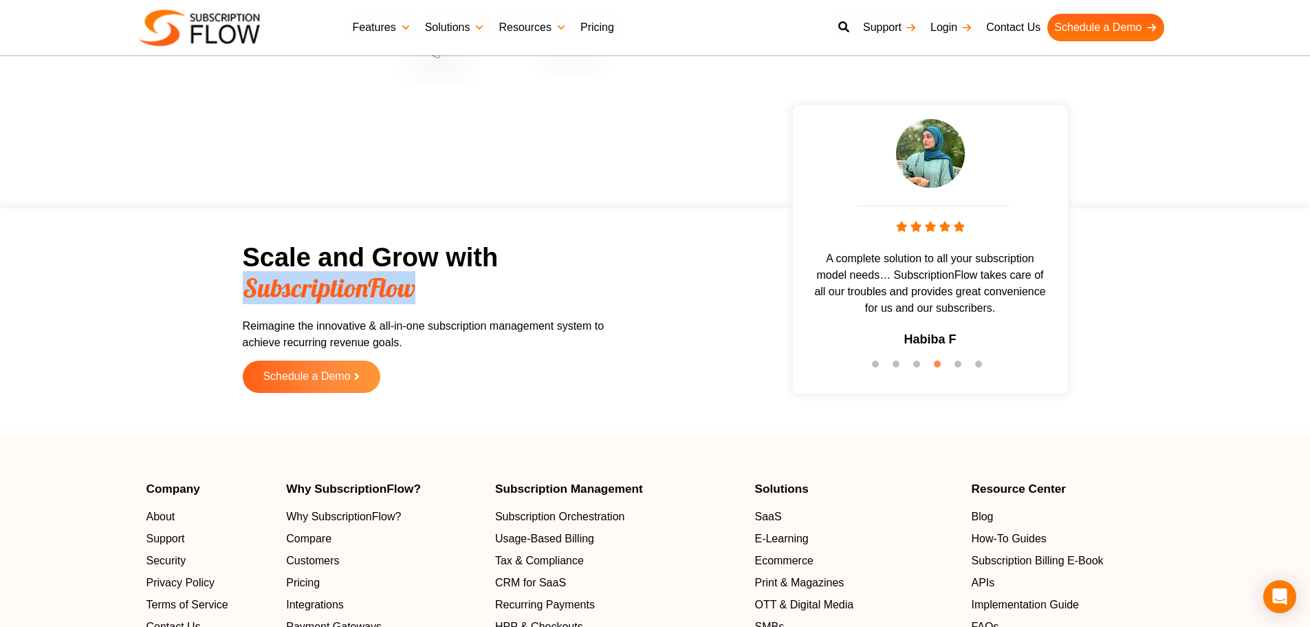
click at [321, 295] on span "SubscriptionFlow" at bounding box center [329, 287] width 173 height 33
drag, startPoint x: 321, startPoint y: 295, endPoint x: 300, endPoint y: 255, distance: 45.5
click at [321, 292] on span "SubscriptionFlow" at bounding box center [329, 287] width 173 height 33
click at [300, 255] on h2 "Scale and Grow with SubscriptionFlow" at bounding box center [432, 273] width 378 height 61
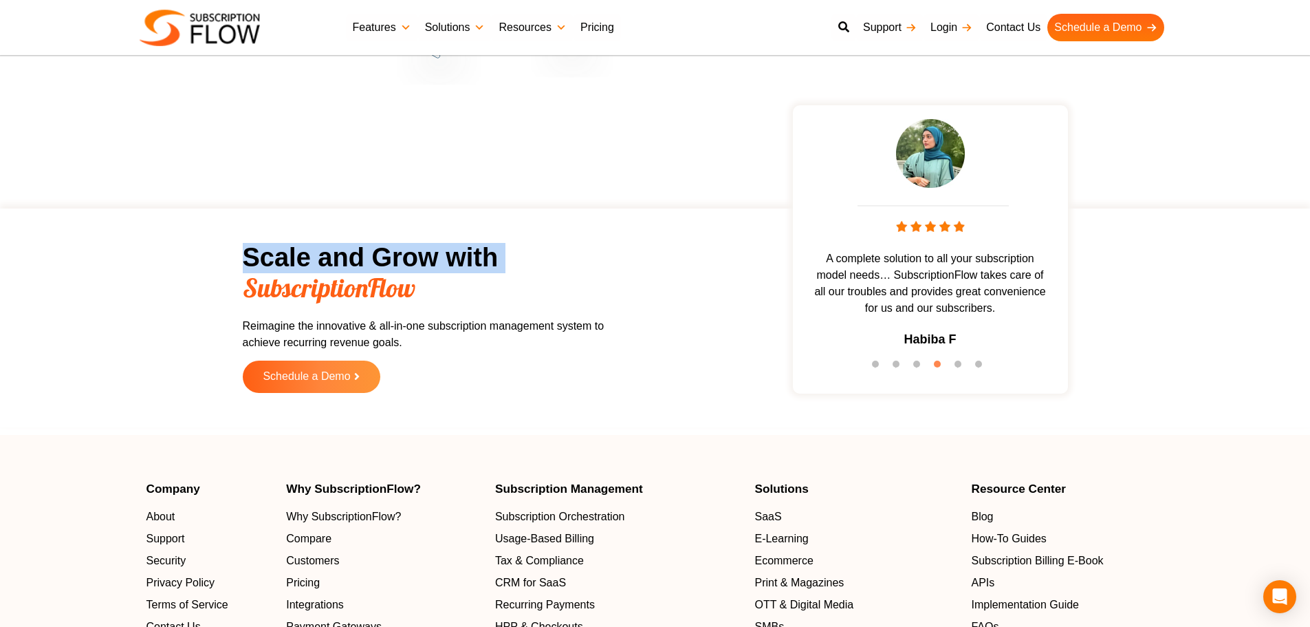
drag, startPoint x: 300, startPoint y: 255, endPoint x: 327, endPoint y: 255, distance: 26.8
click at [311, 255] on h2 "Scale and Grow with SubscriptionFlow" at bounding box center [432, 273] width 378 height 61
click at [360, 251] on h2 "Scale and Grow with SubscriptionFlow" at bounding box center [432, 273] width 378 height 61
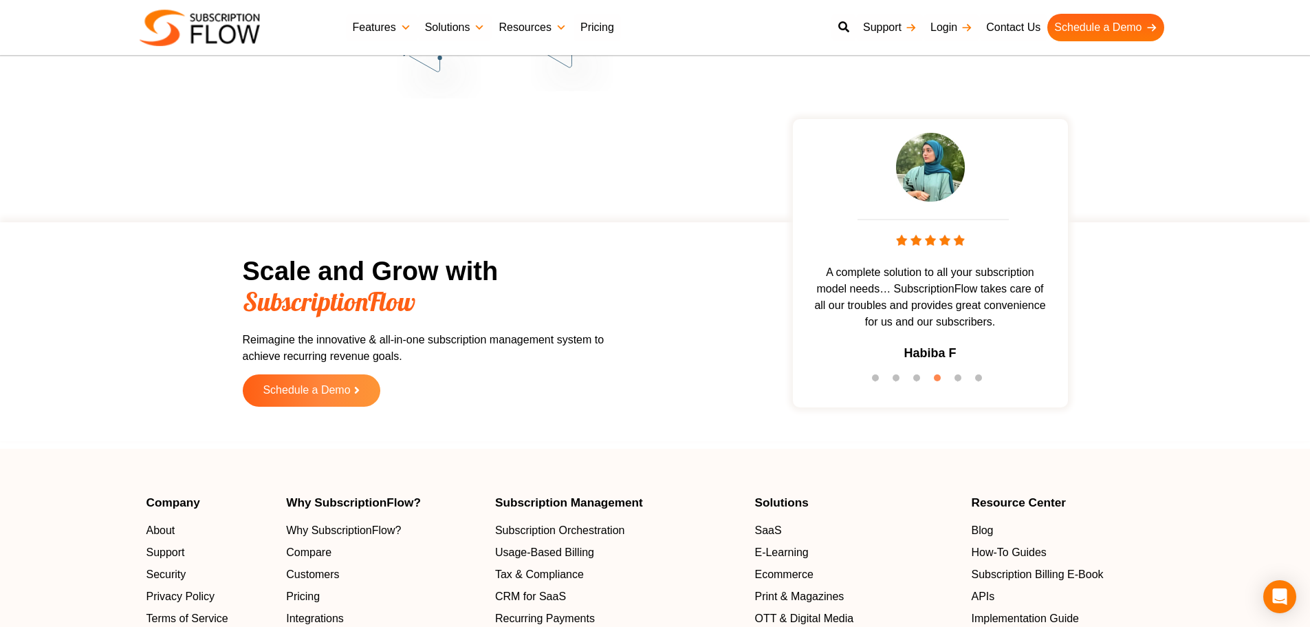
scroll to position [4179, 0]
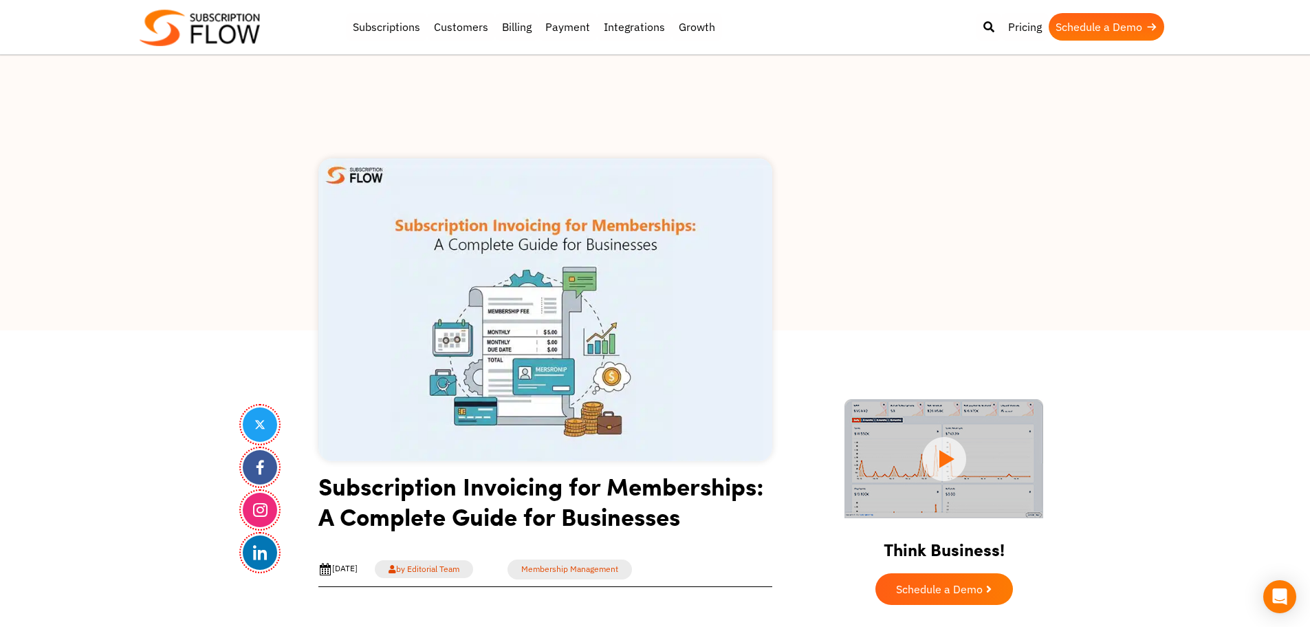
drag, startPoint x: 186, startPoint y: 348, endPoint x: 627, endPoint y: 614, distance: 515.7
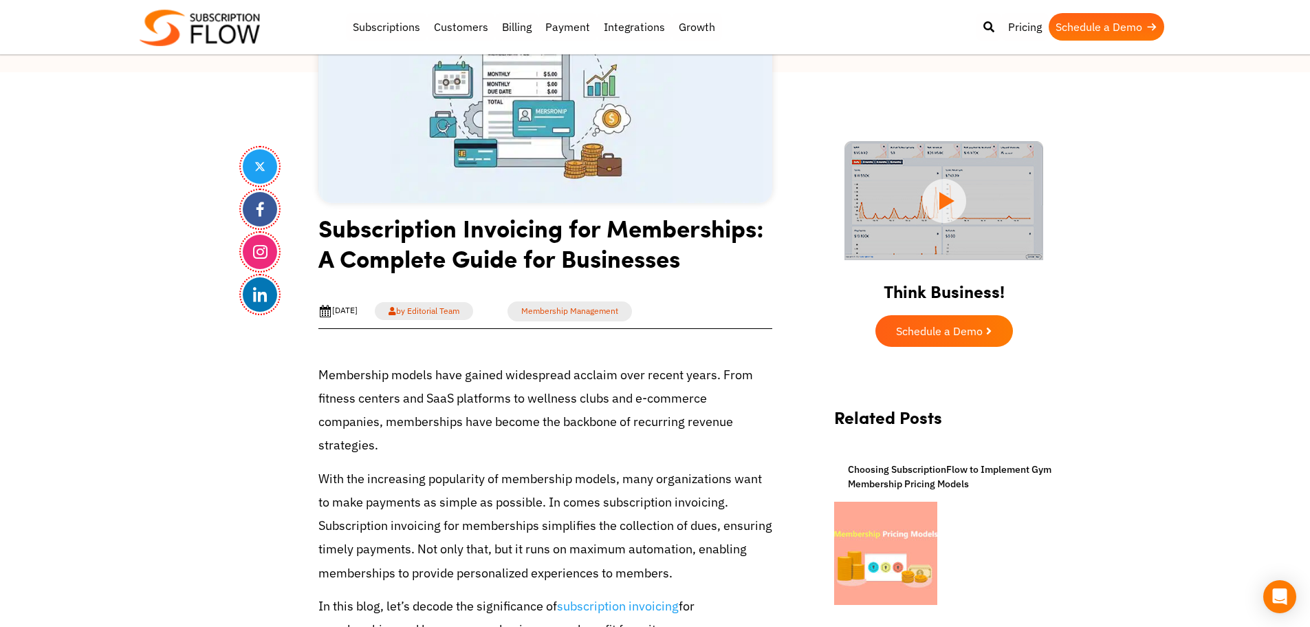
scroll to position [344, 0]
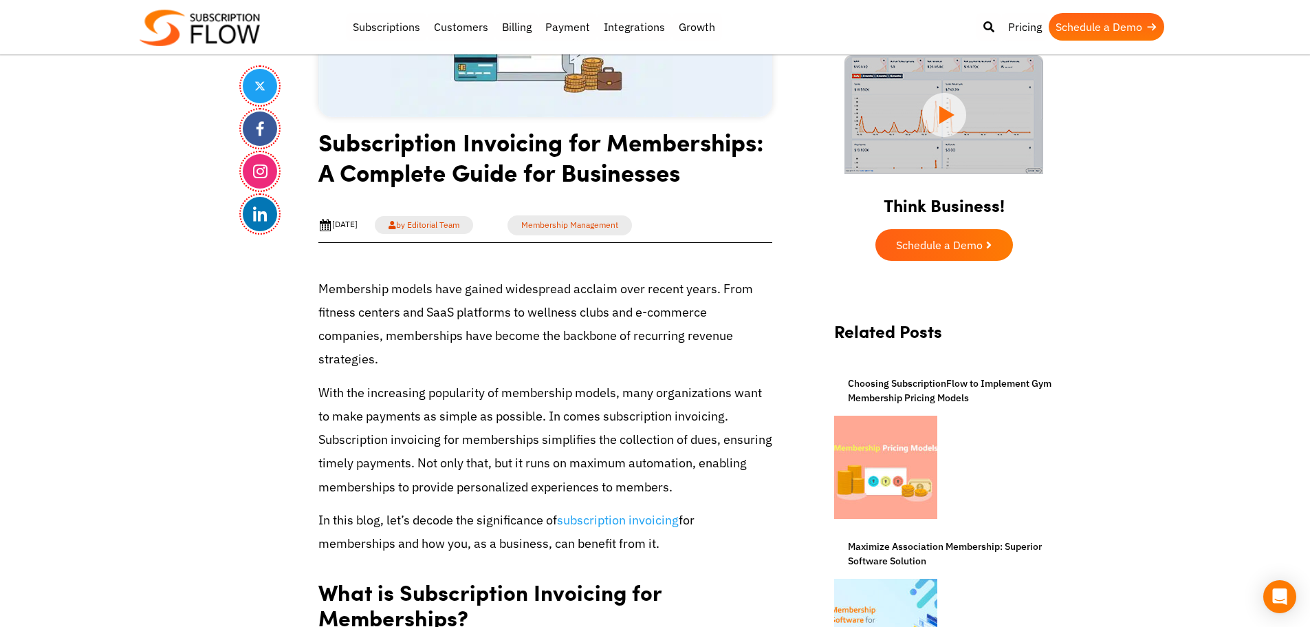
click at [439, 361] on p "Membership models have gained widespread acclaim over recent years. From fitnes…" at bounding box center [546, 324] width 454 height 94
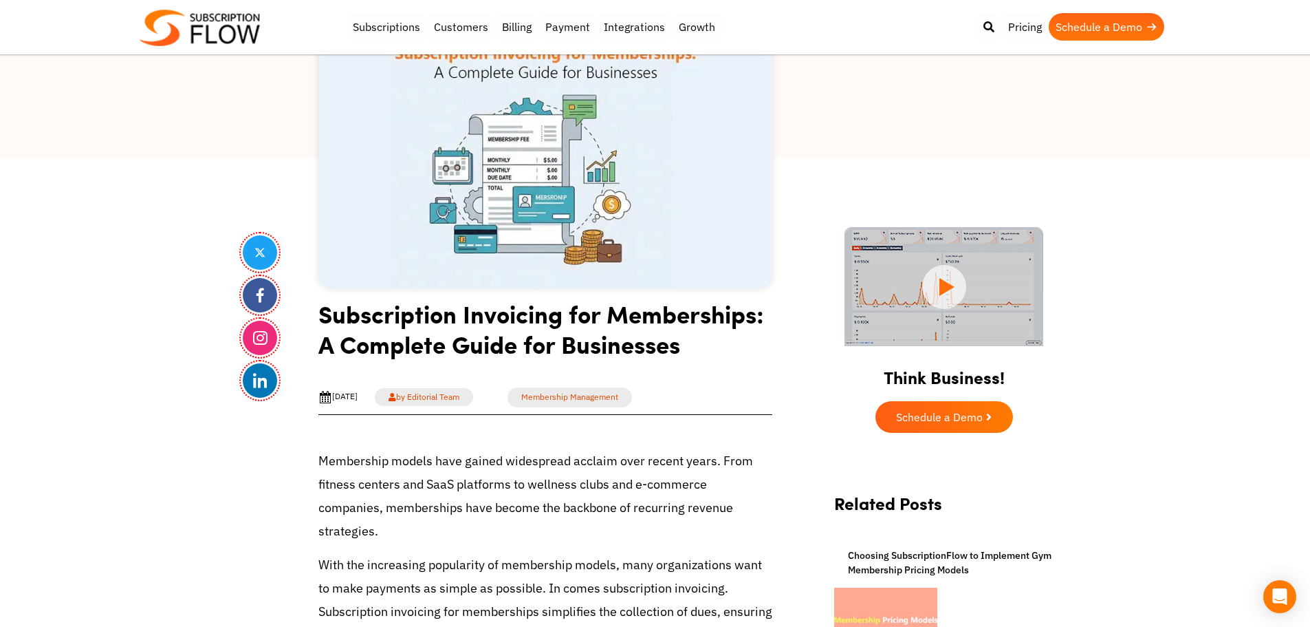
scroll to position [69, 0]
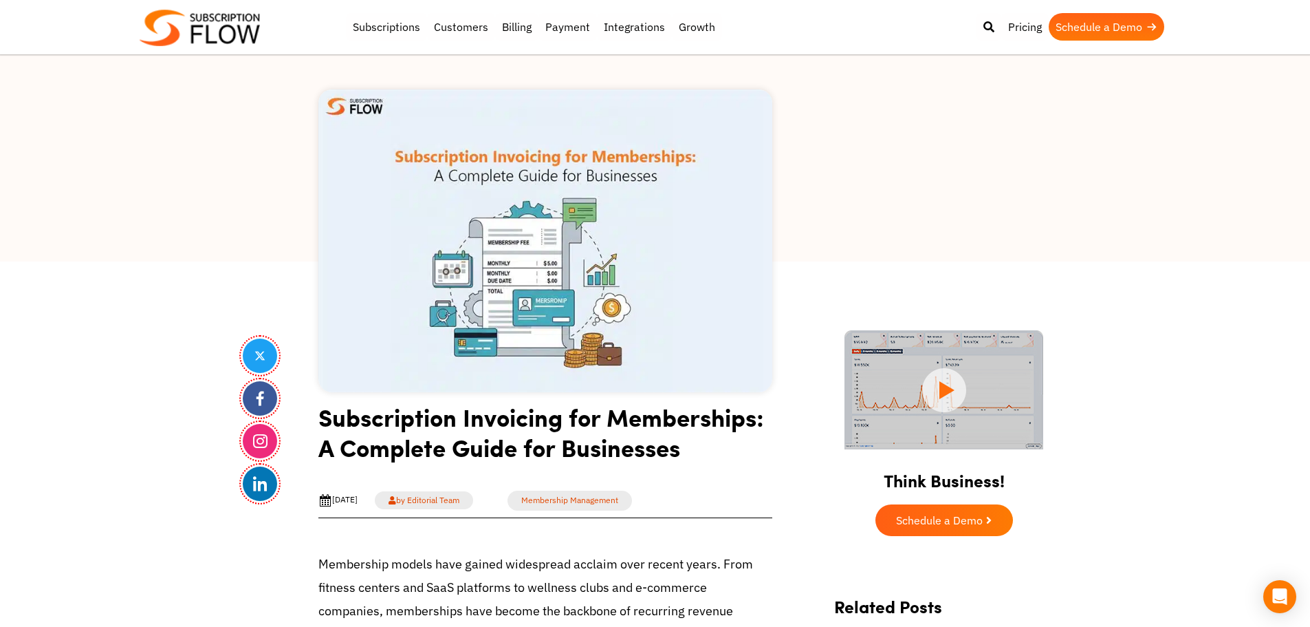
drag, startPoint x: 32, startPoint y: 380, endPoint x: 36, endPoint y: 371, distance: 8.9
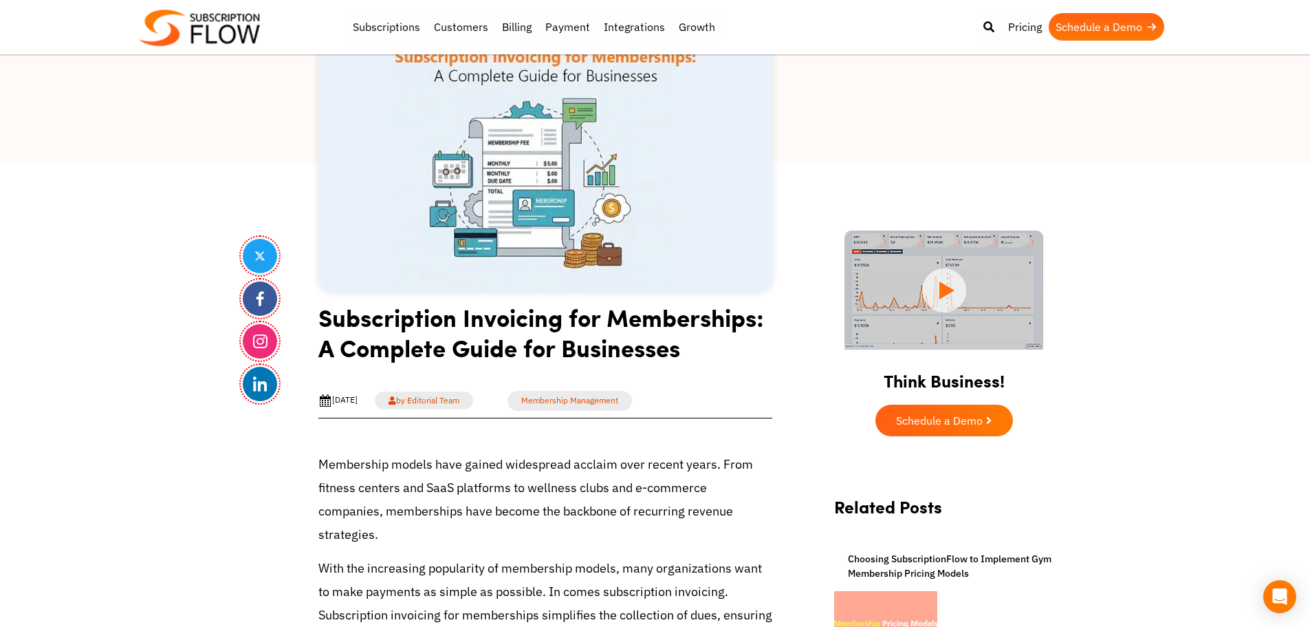
scroll to position [275, 0]
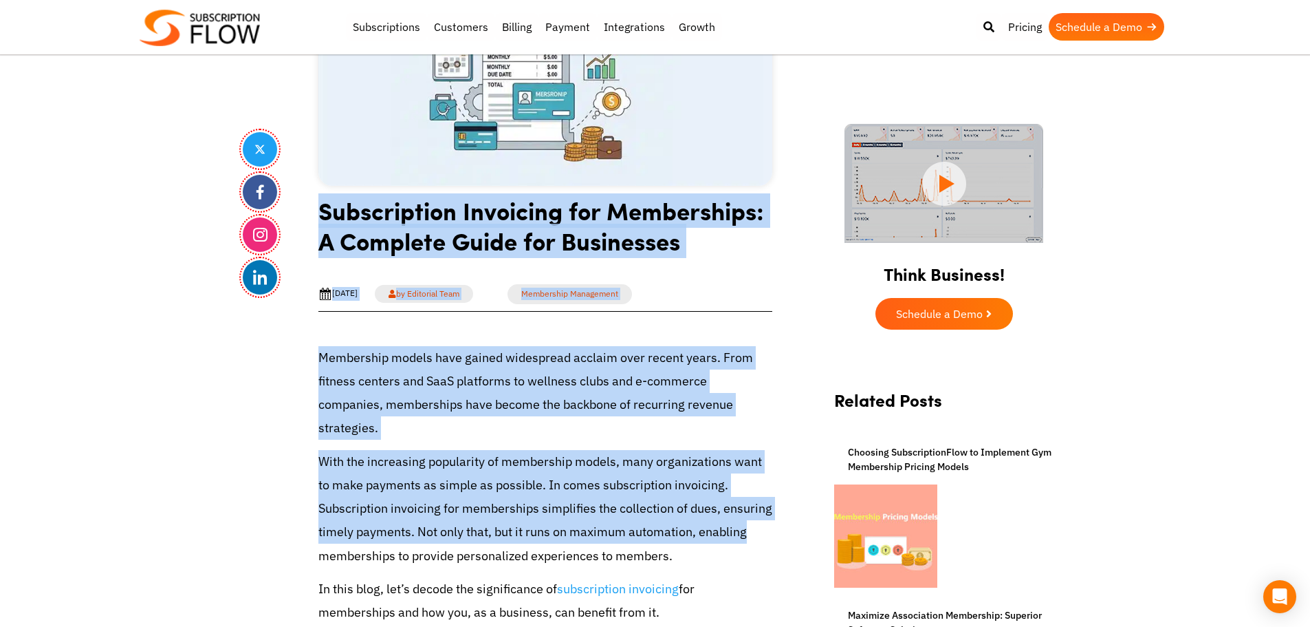
drag, startPoint x: 308, startPoint y: 209, endPoint x: 759, endPoint y: 524, distance: 549.4
click at [445, 397] on p "Membership models have gained widespread acclaim over recent years. From fitnes…" at bounding box center [546, 393] width 454 height 94
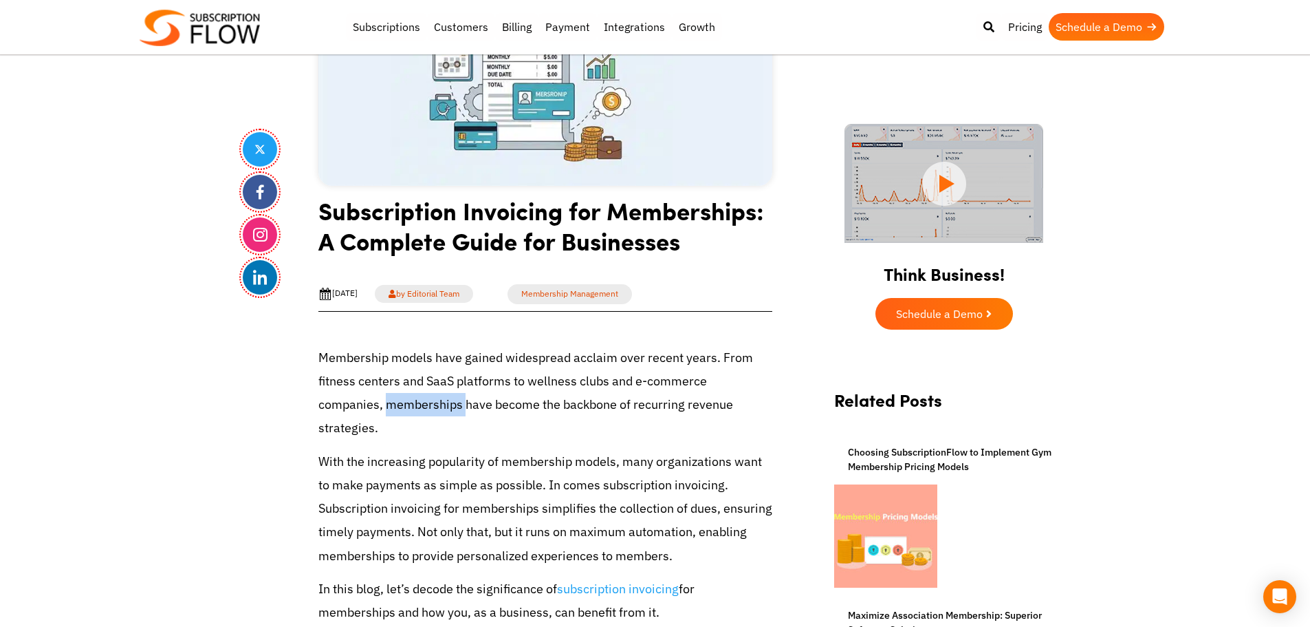
click at [445, 397] on p "Membership models have gained widespread acclaim over recent years. From fitnes…" at bounding box center [546, 393] width 454 height 94
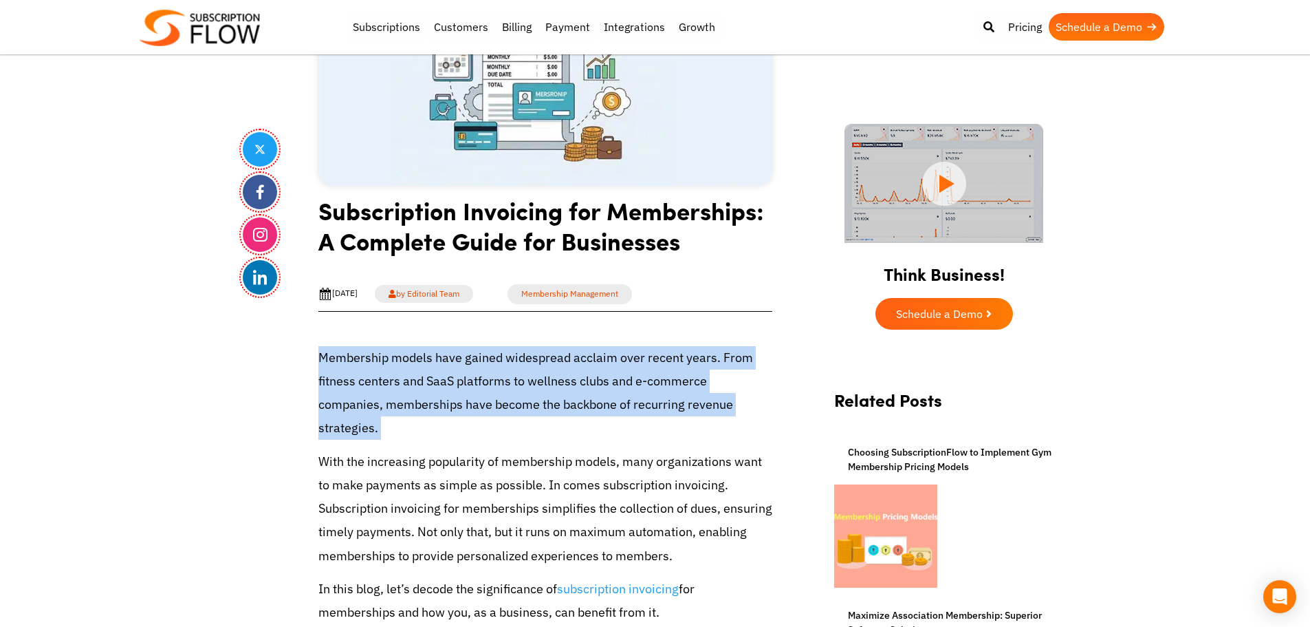
click at [445, 397] on p "Membership models have gained widespread acclaim over recent years. From fitnes…" at bounding box center [546, 393] width 454 height 94
click at [422, 369] on p "Membership models have gained widespread acclaim over recent years. From fitnes…" at bounding box center [546, 393] width 454 height 94
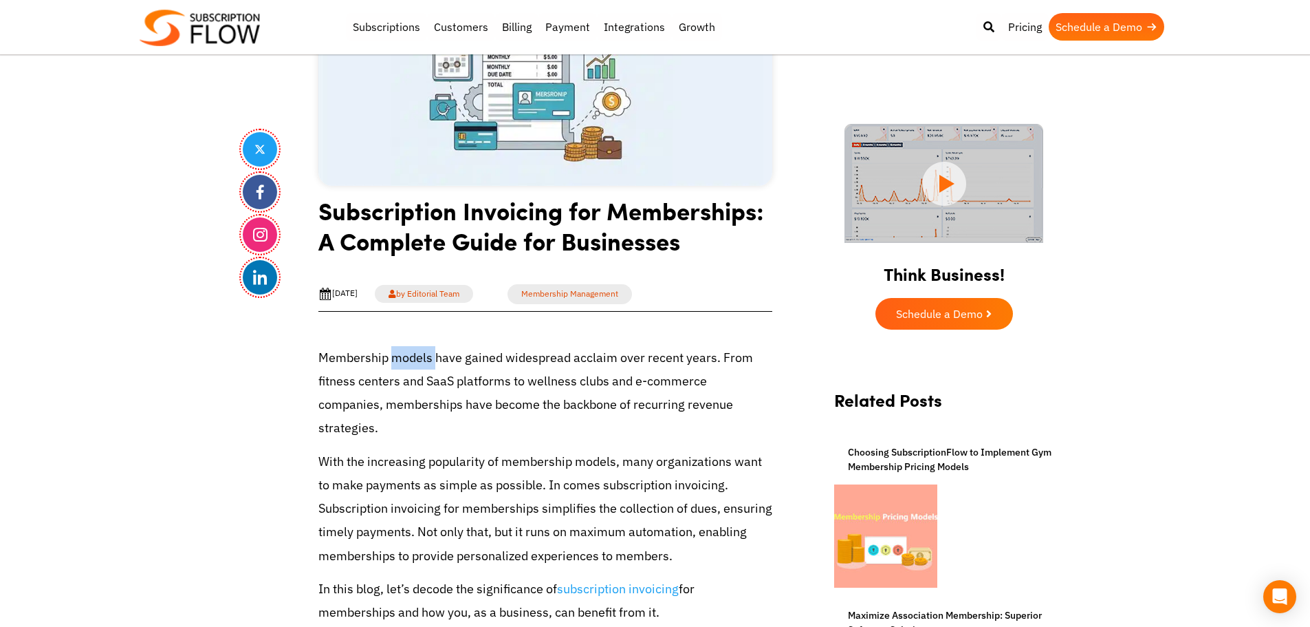
click at [422, 369] on p "Membership models have gained widespread acclaim over recent years. From fitnes…" at bounding box center [546, 393] width 454 height 94
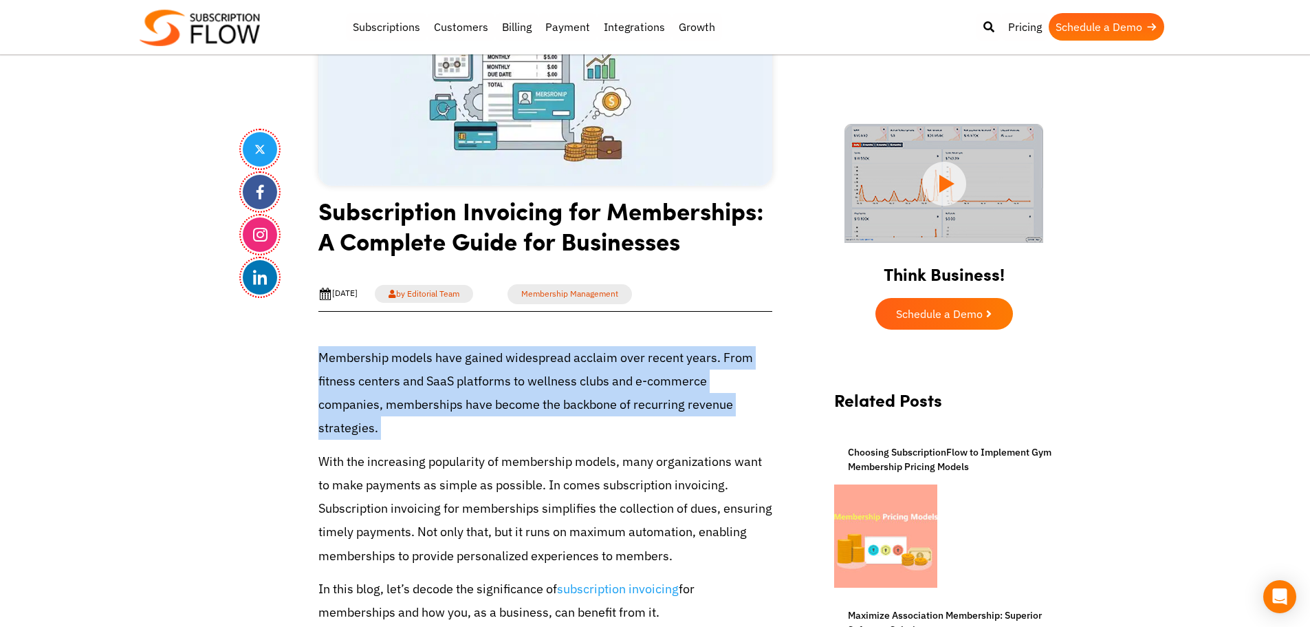
drag, startPoint x: 422, startPoint y: 369, endPoint x: 480, endPoint y: 373, distance: 57.9
click at [454, 372] on p "Membership models have gained widespread acclaim over recent years. From fitnes…" at bounding box center [546, 393] width 454 height 94
click at [480, 373] on p "Membership models have gained widespread acclaim over recent years. From fitnes…" at bounding box center [546, 393] width 454 height 94
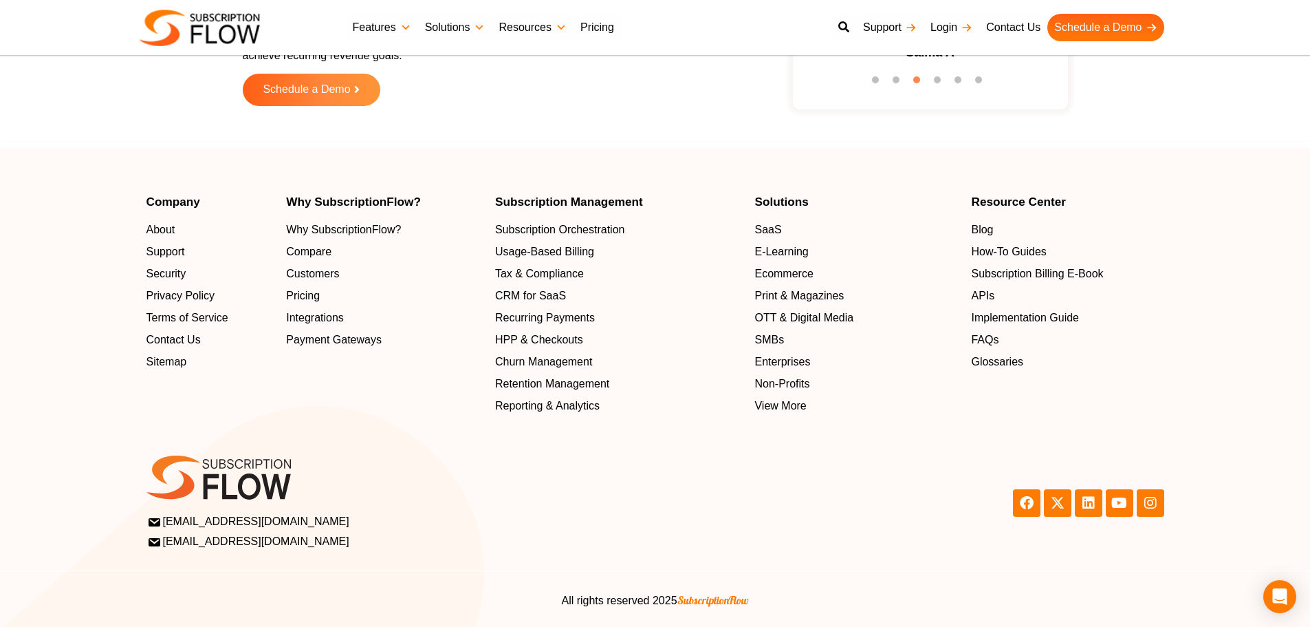
scroll to position [4413, 0]
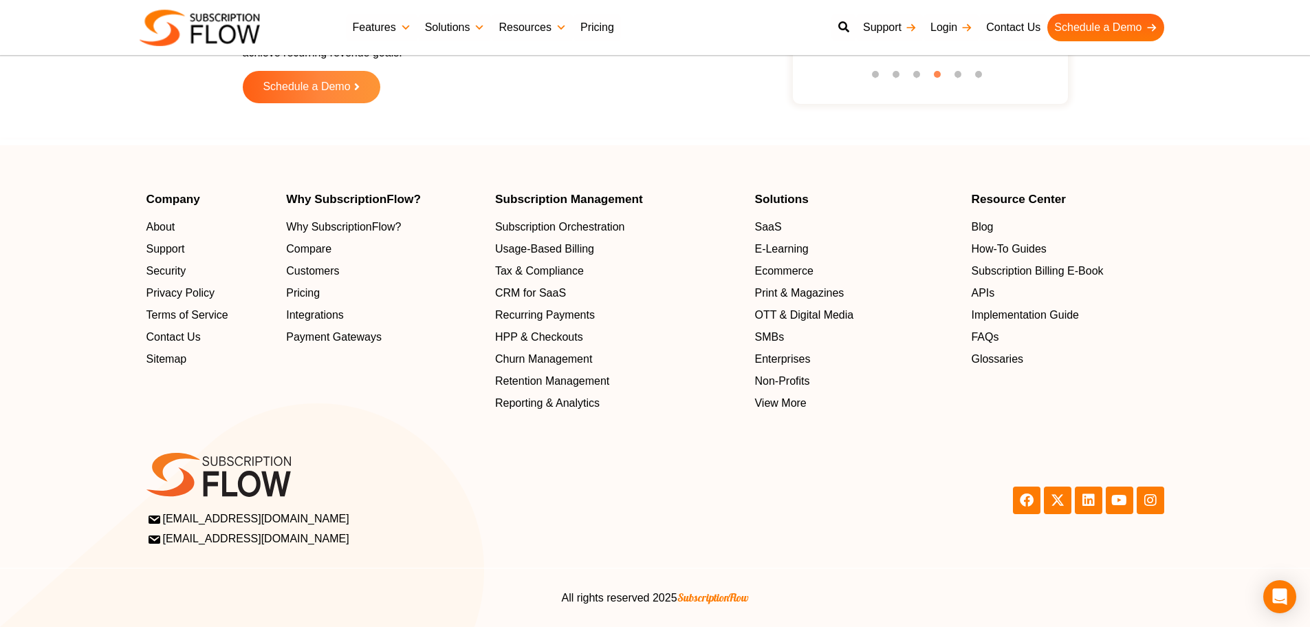
click at [88, 162] on footer "Company About Support Security Privacy Policy Terms of Service Contact Us Sitem…" at bounding box center [655, 386] width 1310 height 482
drag, startPoint x: 100, startPoint y: 402, endPoint x: 338, endPoint y: 118, distance: 371.6
click at [100, 402] on section "Company About Support Security Privacy Policy Terms of Service Contact Us Sitem…" at bounding box center [655, 302] width 1310 height 218
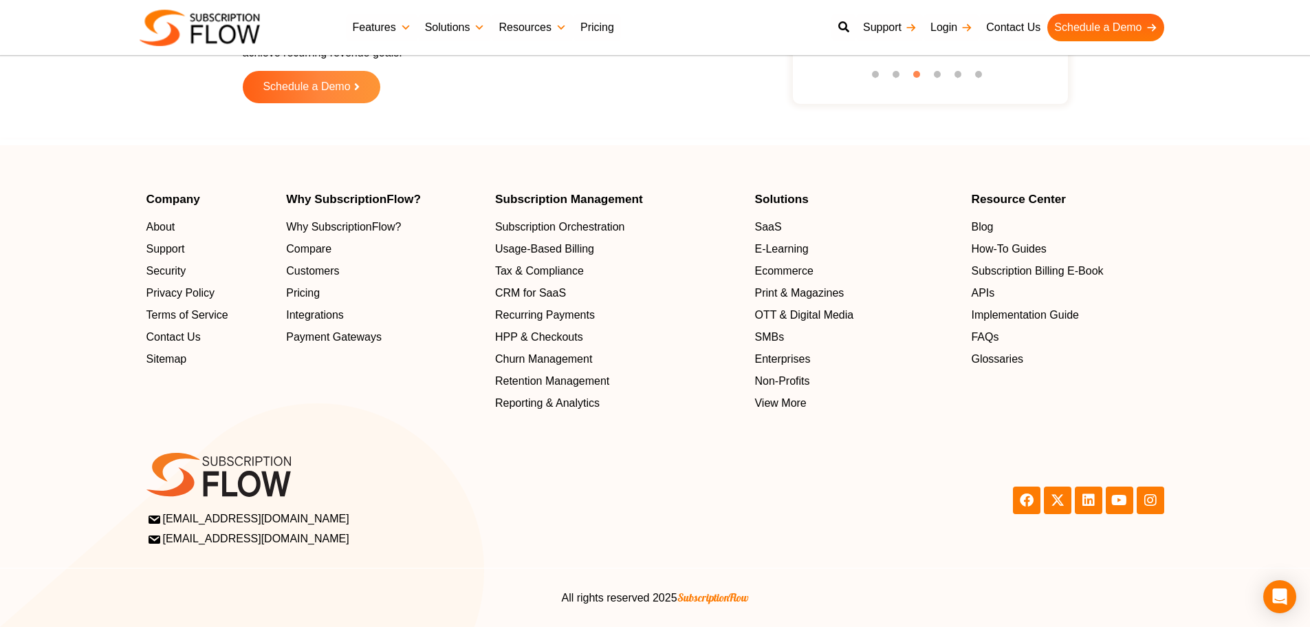
drag, startPoint x: 103, startPoint y: 171, endPoint x: 169, endPoint y: 105, distance: 93.4
click at [109, 162] on footer "Company About Support Security Privacy Policy Terms of Service Contact Us Sitem…" at bounding box center [655, 386] width 1310 height 482
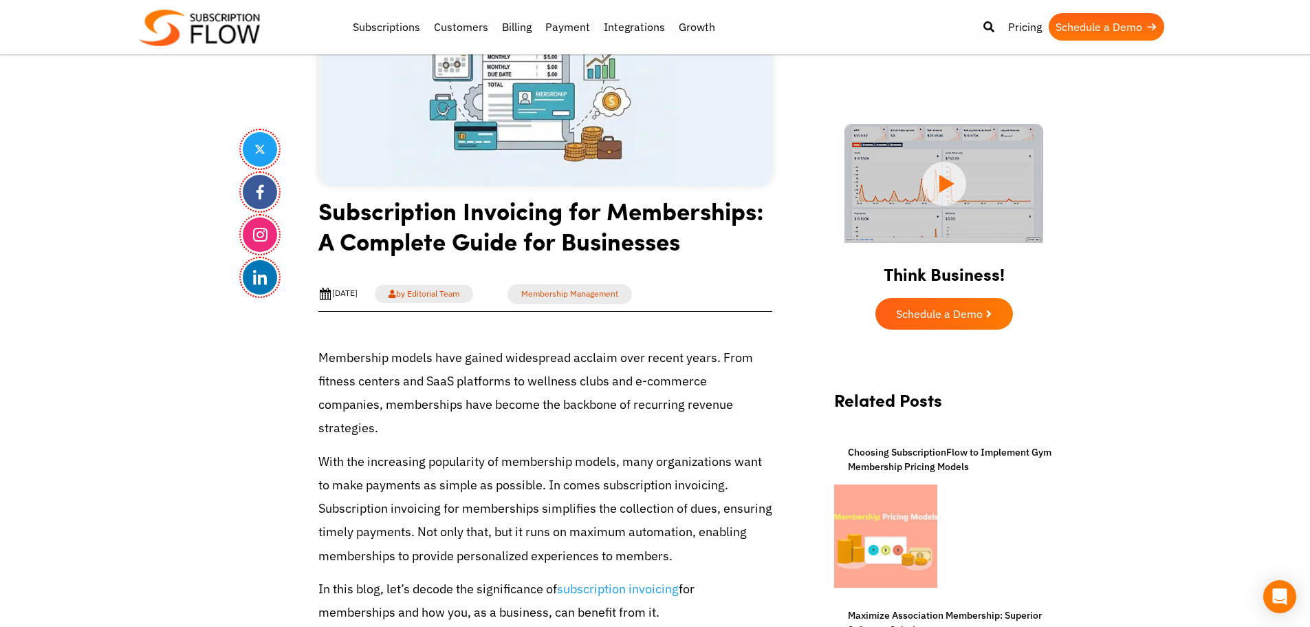
click at [464, 385] on p "Membership models have gained widespread acclaim over recent years. From fitnes…" at bounding box center [546, 393] width 454 height 94
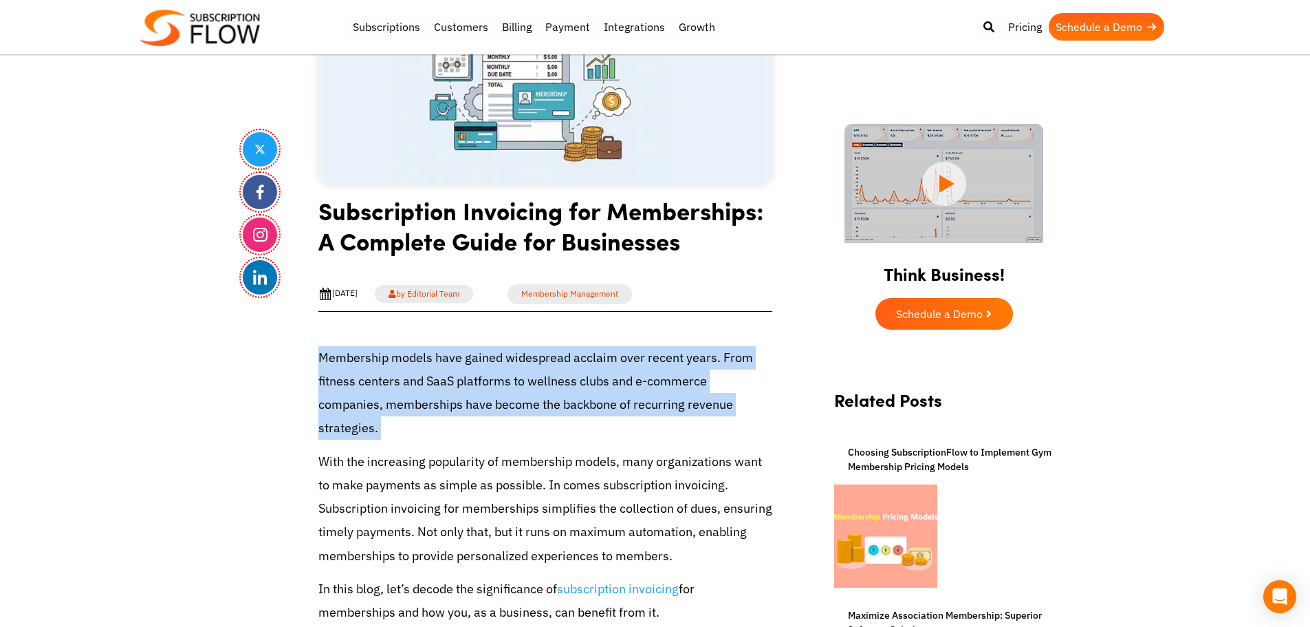
click at [464, 385] on p "Membership models have gained widespread acclaim over recent years. From fitnes…" at bounding box center [546, 393] width 454 height 94
click at [497, 394] on p "Membership models have gained widespread acclaim over recent years. From fitnes…" at bounding box center [546, 393] width 454 height 94
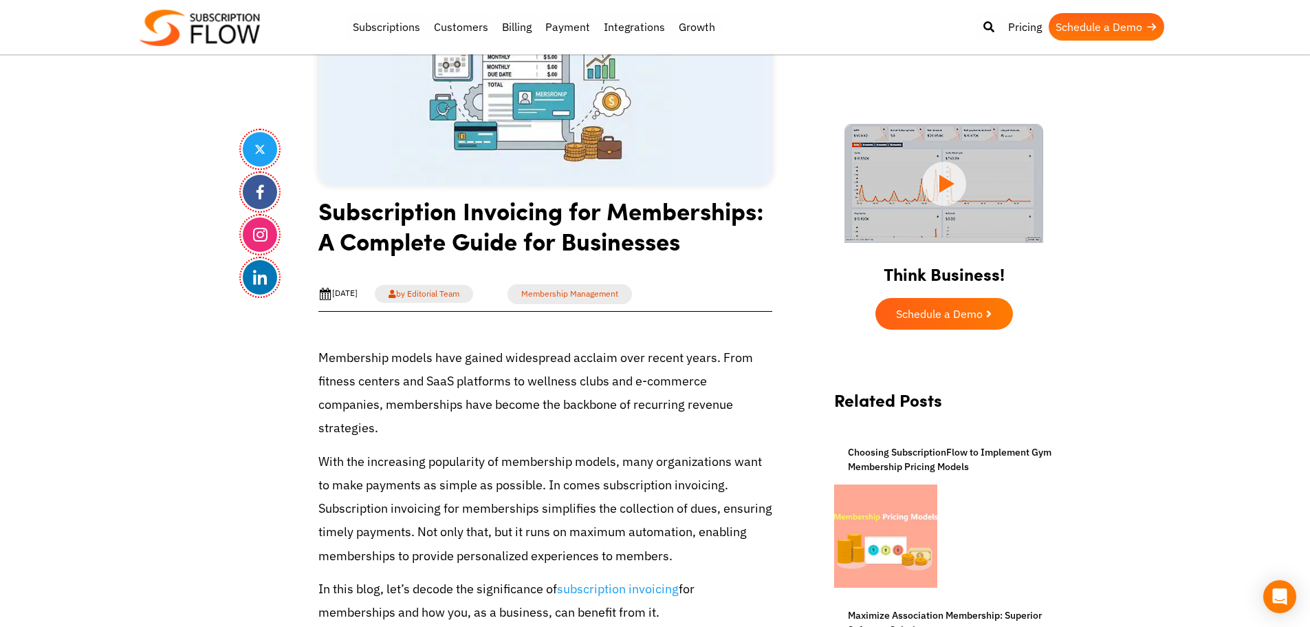
drag, startPoint x: 21, startPoint y: 338, endPoint x: 116, endPoint y: 224, distance: 148.5
